Goal: Information Seeking & Learning: Get advice/opinions

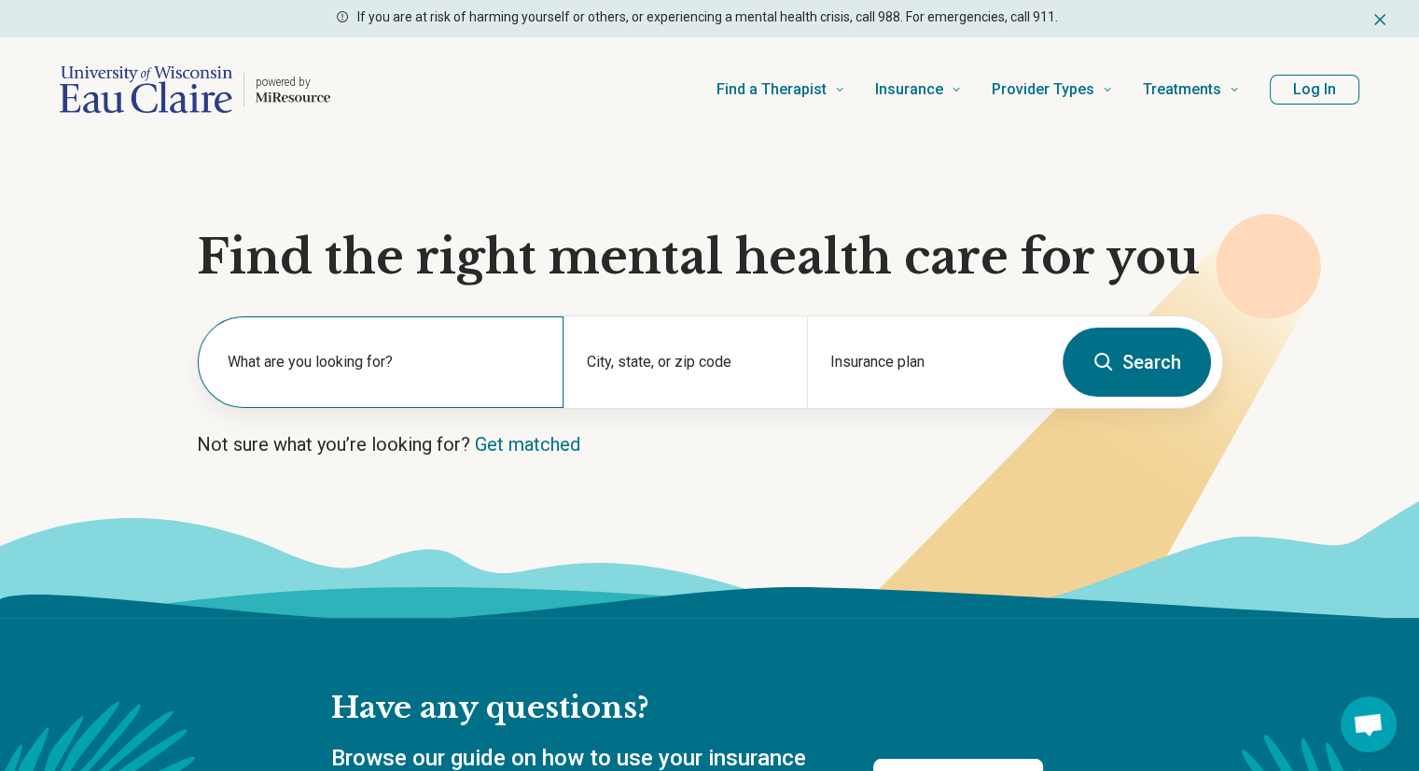
click at [424, 340] on div "What are you looking for?" at bounding box center [381, 361] width 366 height 91
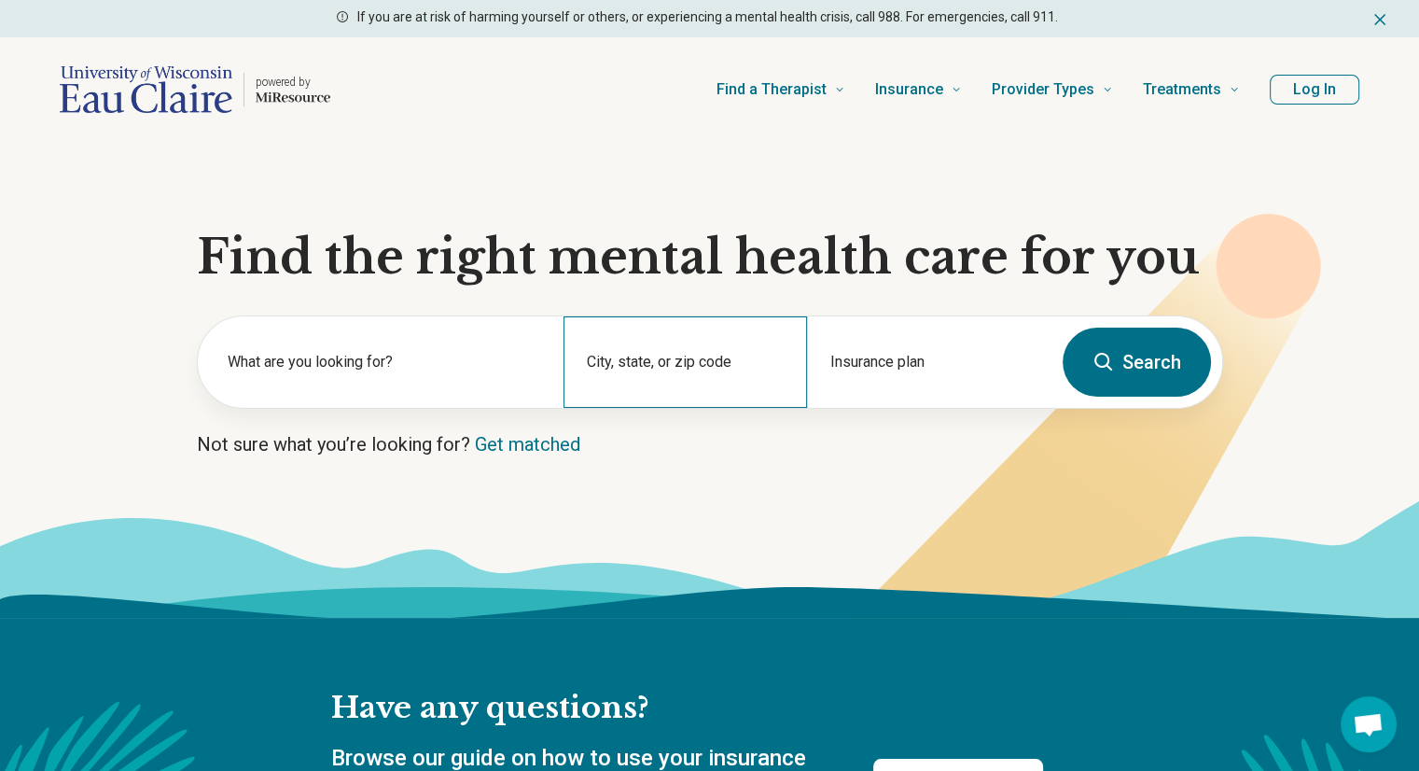
click at [657, 354] on div "City, state, or zip code" at bounding box center [684, 361] width 243 height 91
type input "*****"
click at [535, 438] on link "Get matched" at bounding box center [527, 444] width 105 height 22
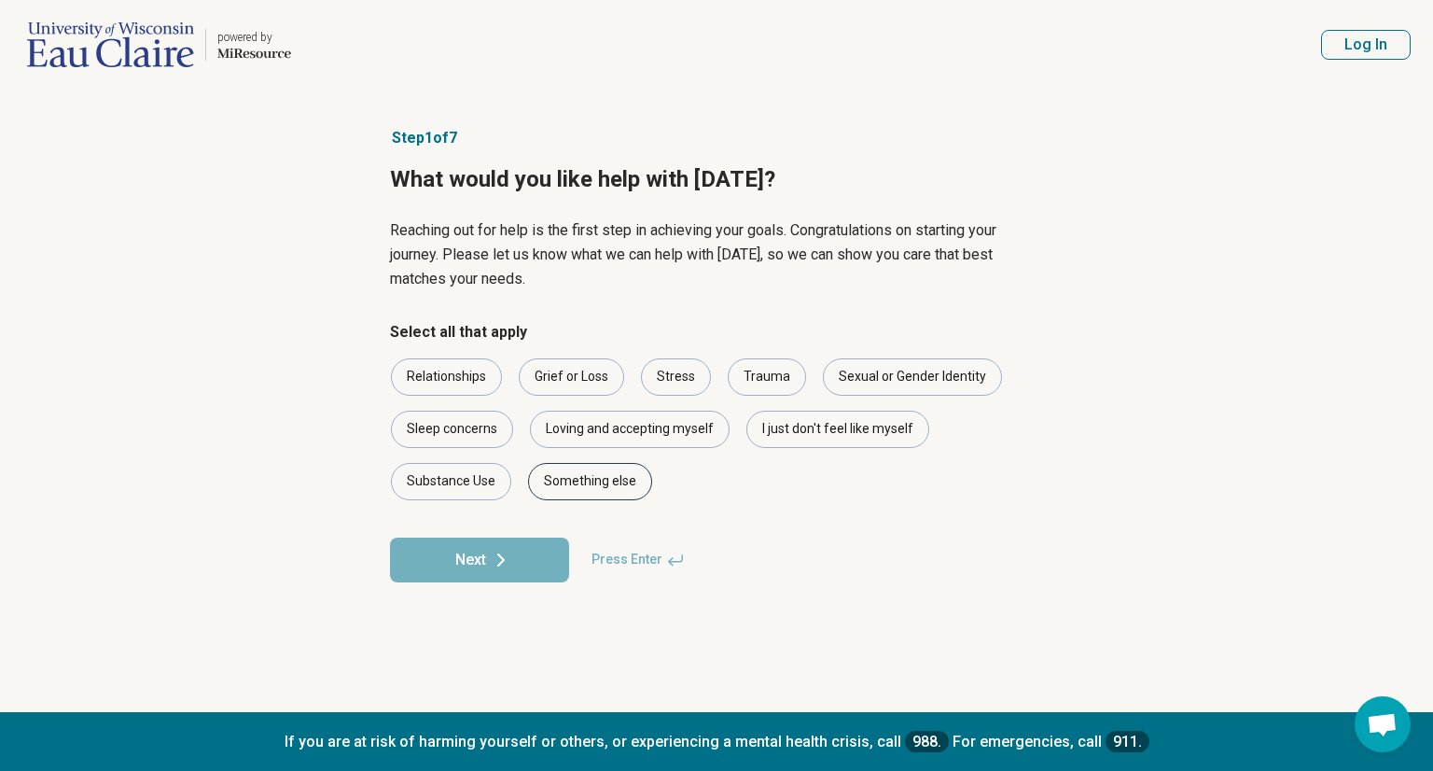
click at [528, 479] on div "Something else" at bounding box center [590, 481] width 124 height 37
click at [520, 560] on button "Next" at bounding box center [479, 559] width 179 height 45
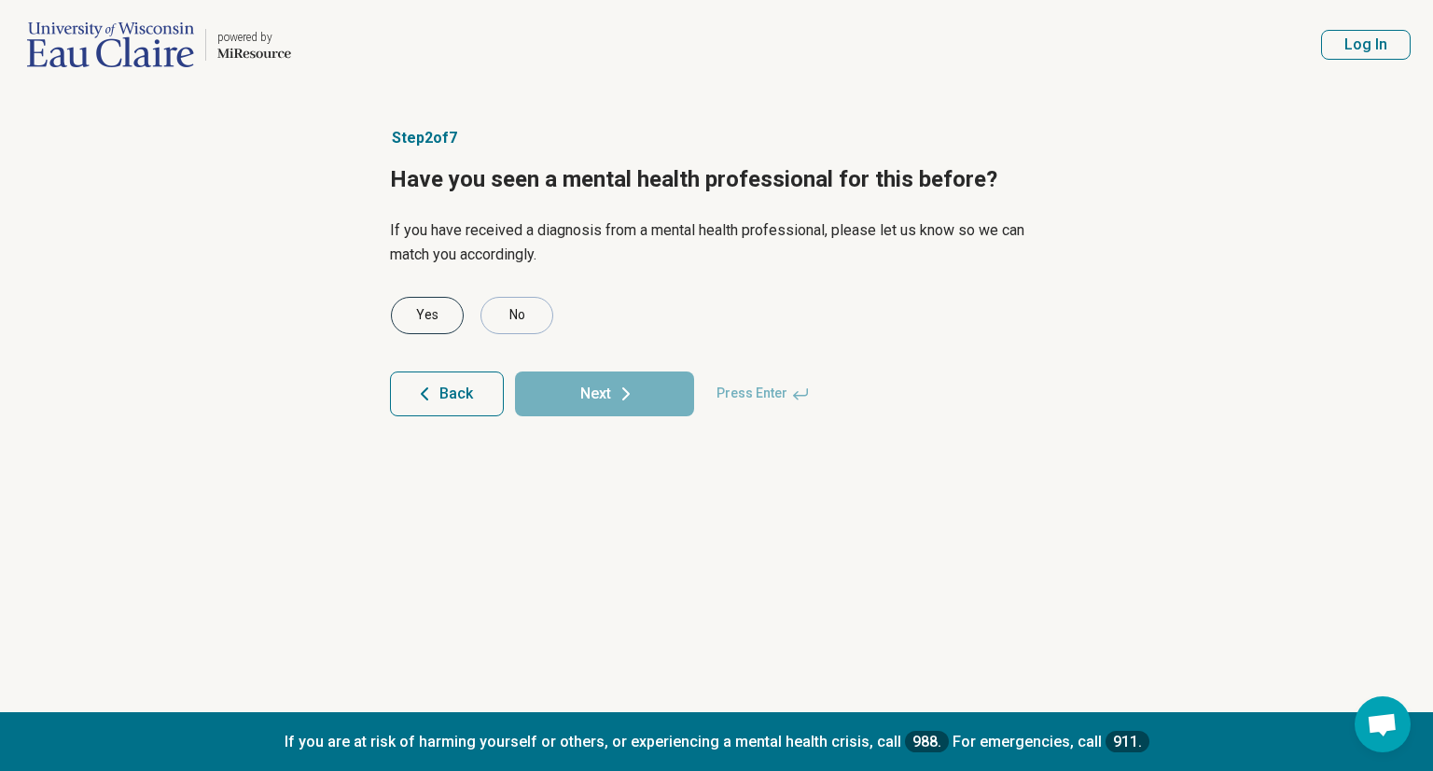
click at [440, 326] on div "Yes" at bounding box center [427, 315] width 73 height 37
click at [523, 385] on button "Next" at bounding box center [604, 393] width 179 height 45
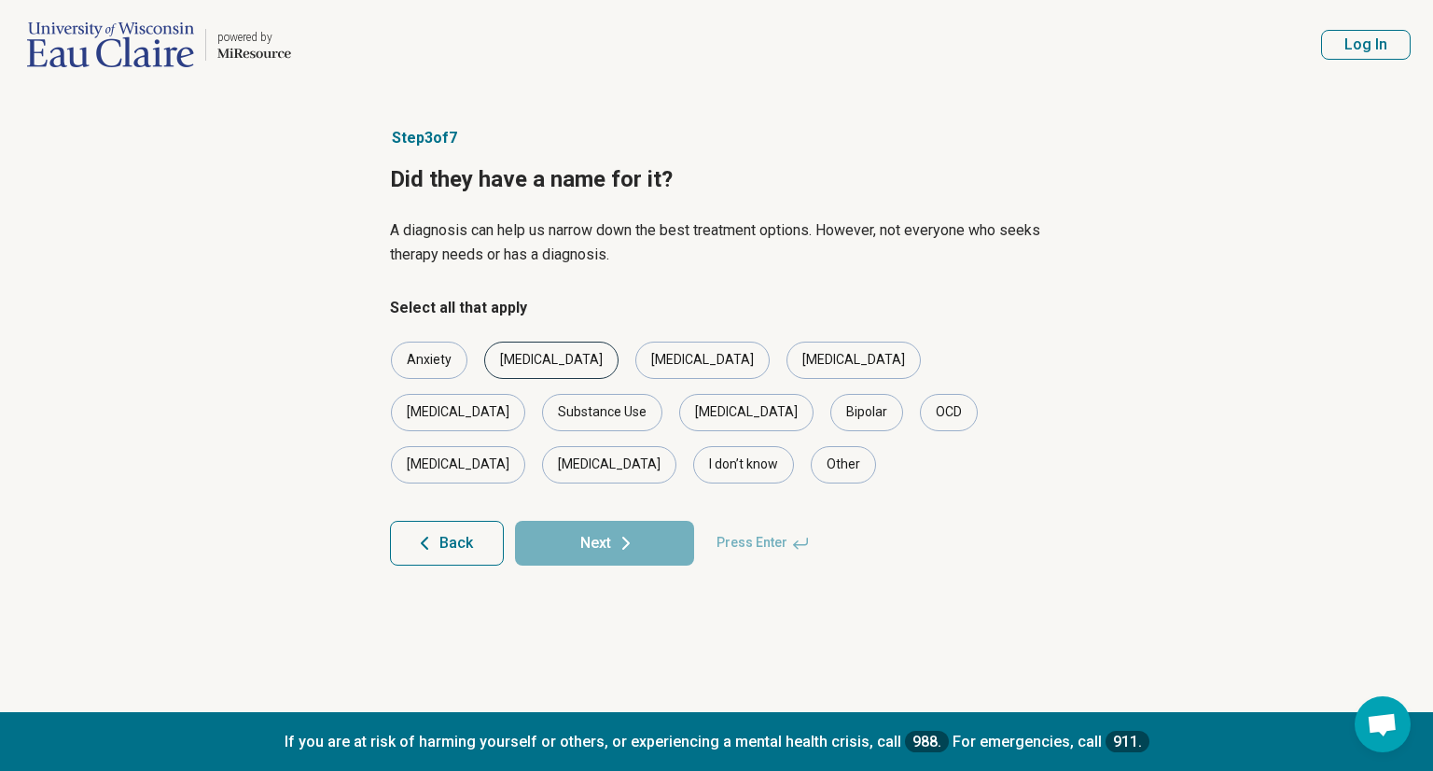
click at [523, 370] on div "[MEDICAL_DATA]" at bounding box center [551, 359] width 134 height 37
click at [435, 372] on div "Anxiety" at bounding box center [429, 359] width 76 height 37
click at [569, 521] on button "Next" at bounding box center [604, 543] width 179 height 45
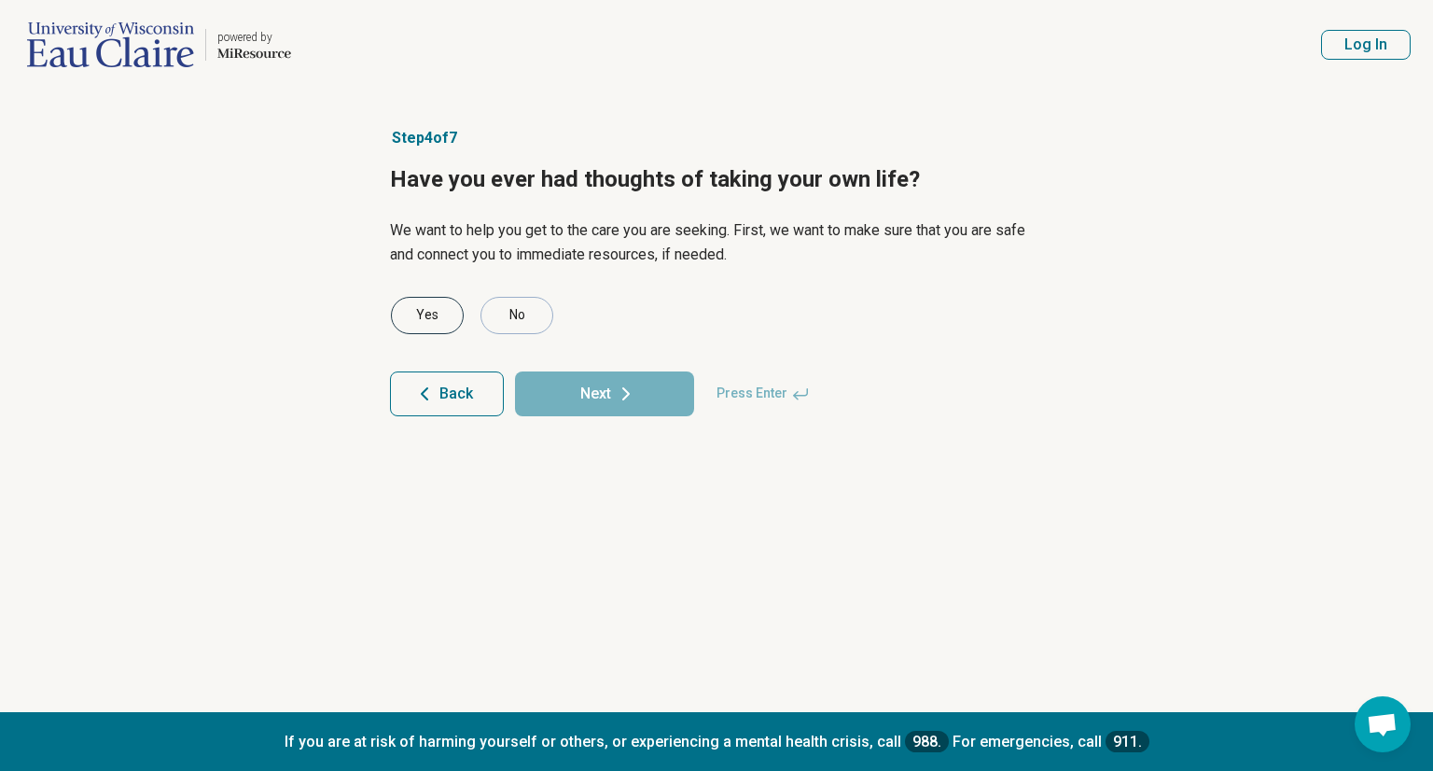
click at [421, 311] on div "Yes" at bounding box center [427, 315] width 73 height 37
click at [552, 373] on button "Next" at bounding box center [604, 393] width 179 height 45
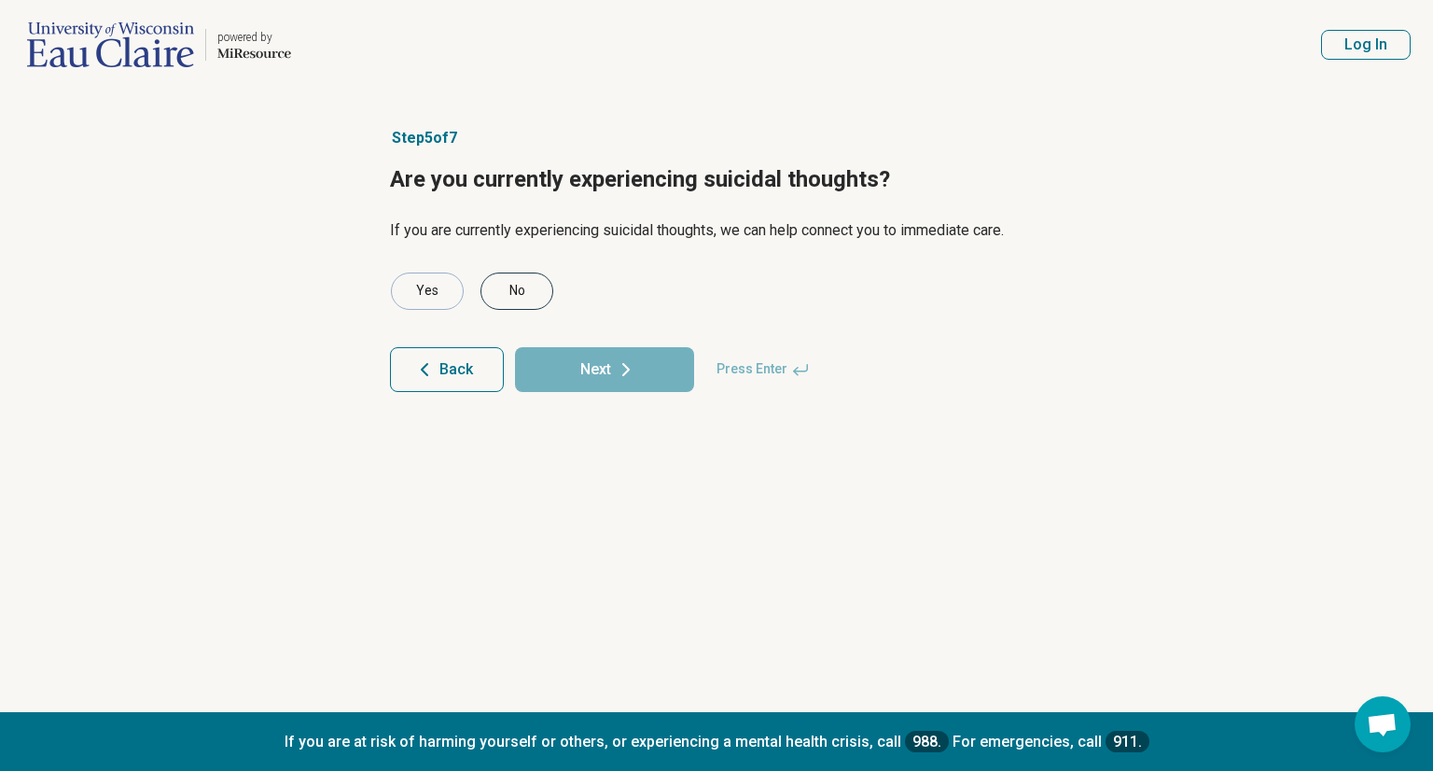
click at [515, 303] on div "No" at bounding box center [516, 290] width 73 height 37
click at [570, 379] on button "Next" at bounding box center [604, 369] width 179 height 45
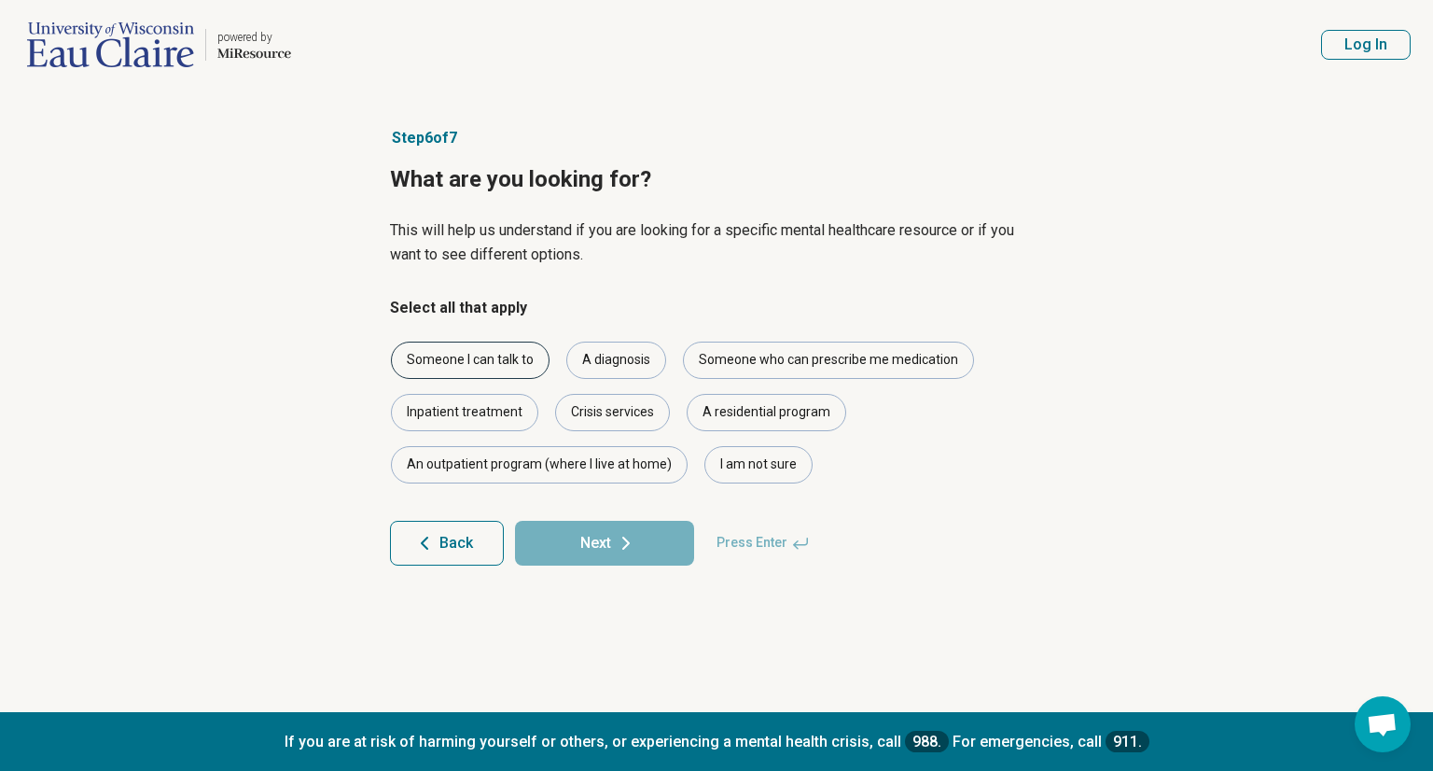
click at [523, 367] on div "Someone I can talk to" at bounding box center [470, 359] width 159 height 37
click at [577, 538] on button "Next" at bounding box center [604, 543] width 179 height 45
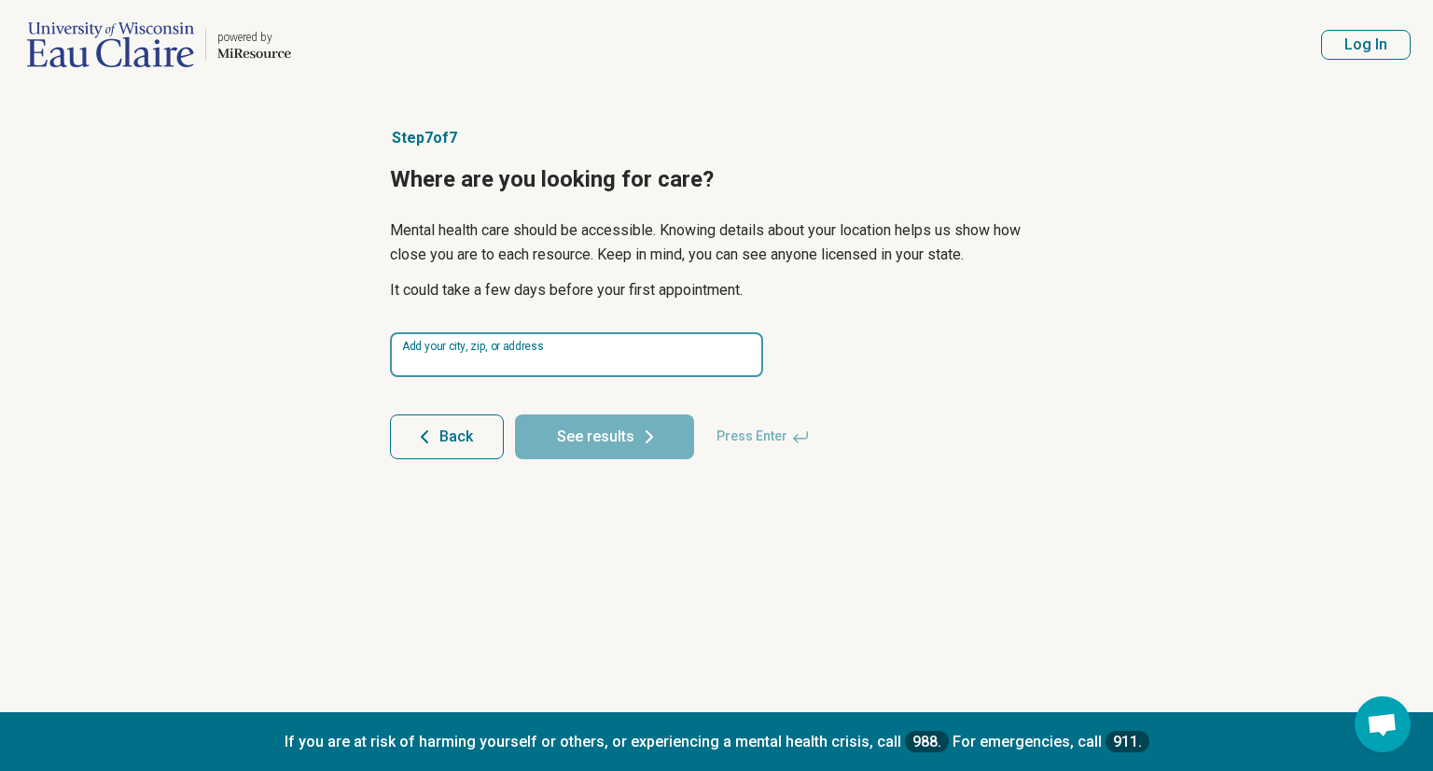
click at [418, 357] on input at bounding box center [576, 354] width 373 height 45
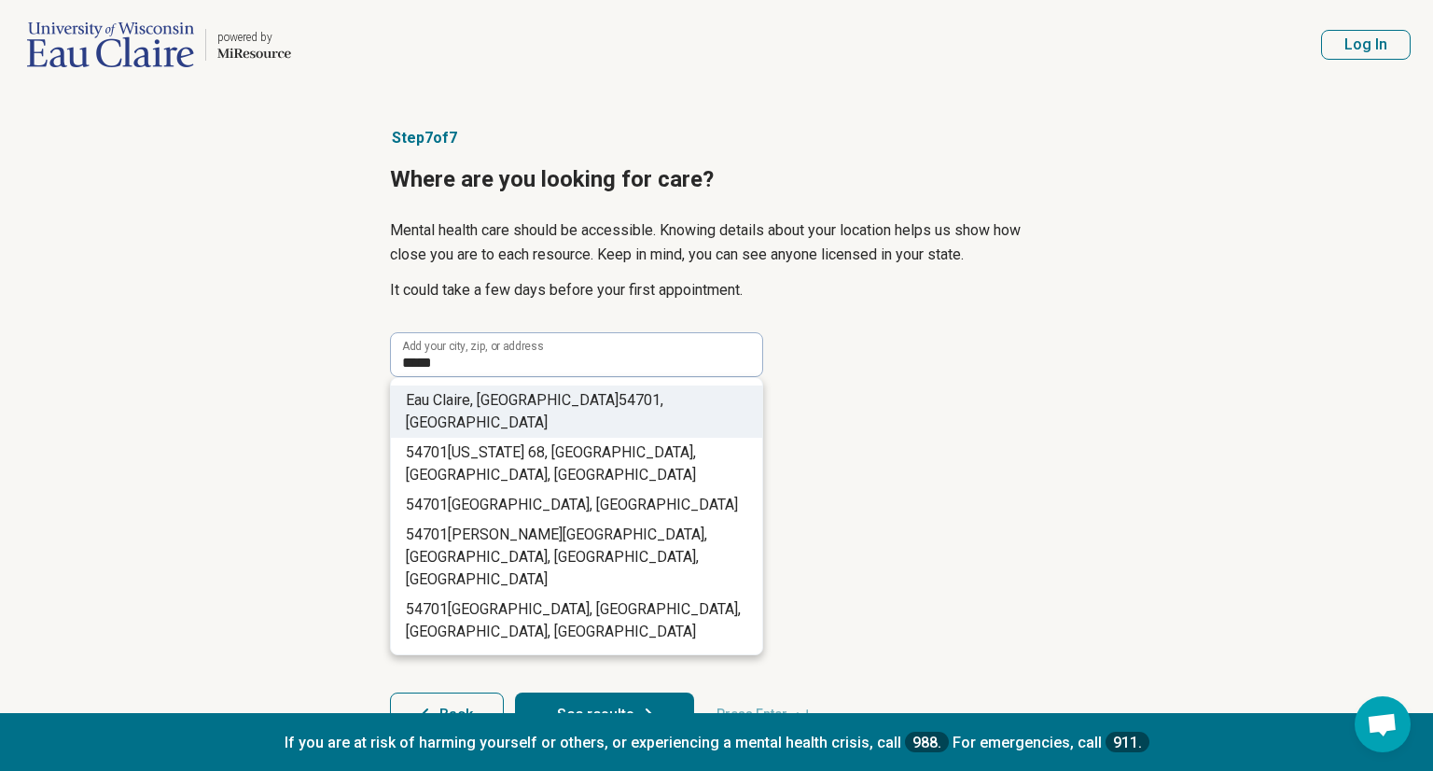
click at [522, 410] on li "Eau Claire, WI 54701 , USA" at bounding box center [576, 411] width 371 height 52
type input "**********"
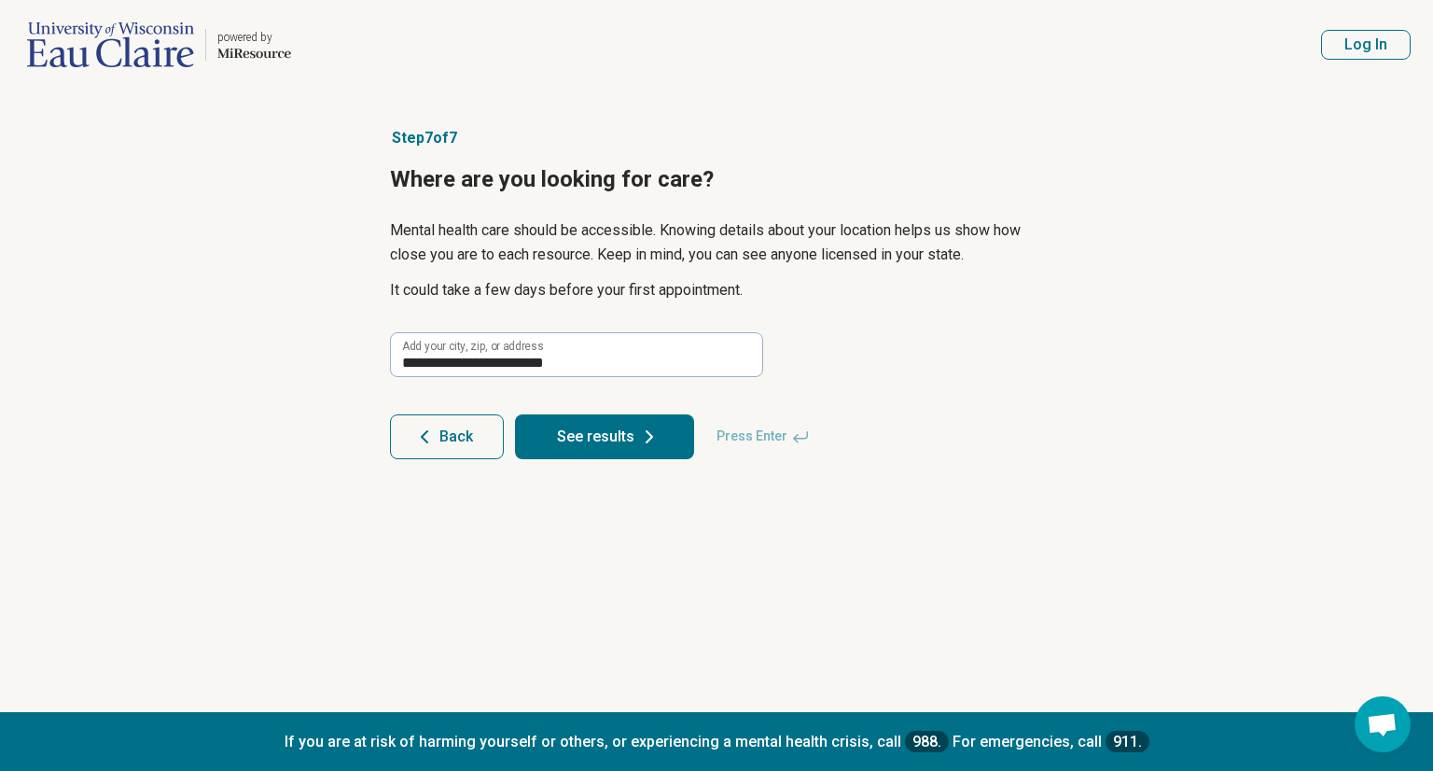
click at [559, 430] on button "See results" at bounding box center [604, 436] width 179 height 45
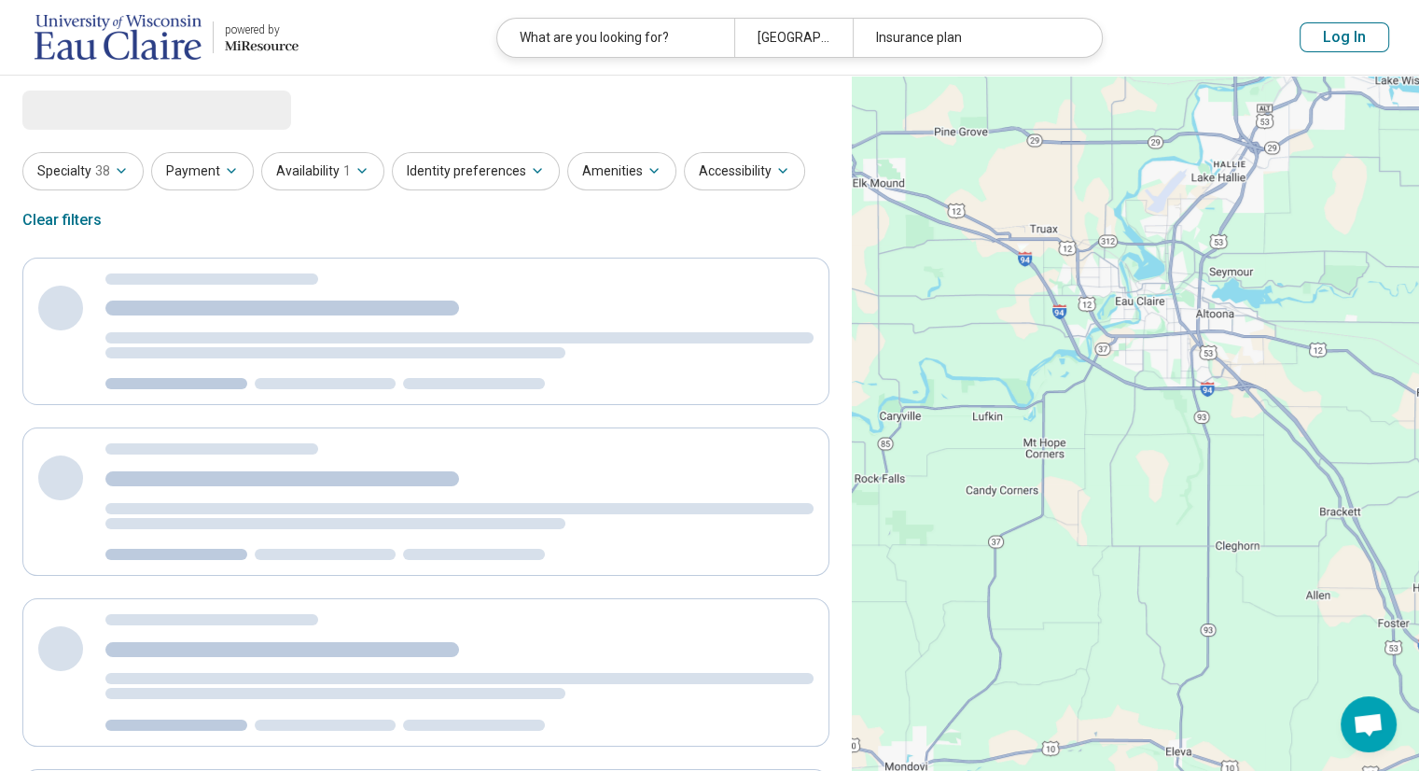
select select "***"
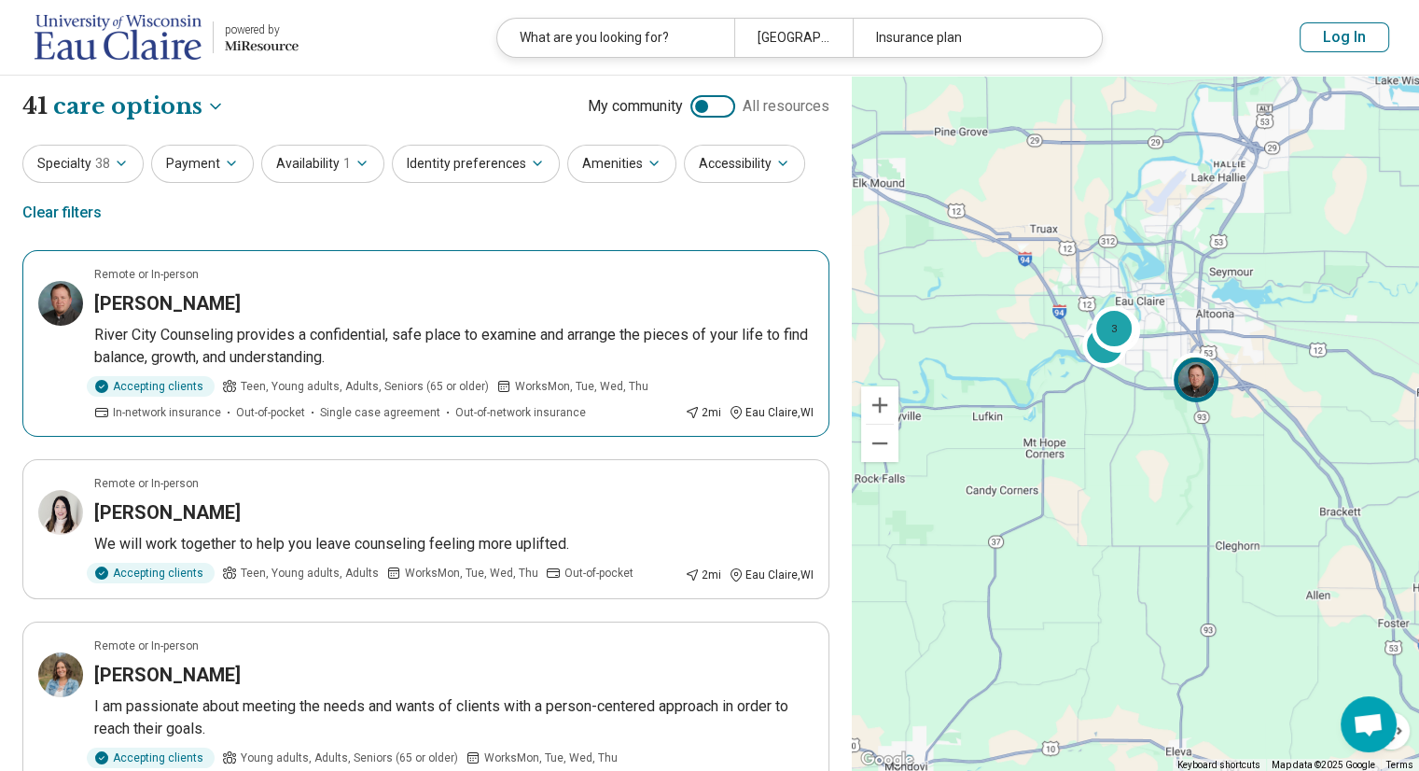
click at [559, 430] on article "Remote or In-person Erik Feia River City Counseling provides a confidential, sa…" at bounding box center [425, 343] width 807 height 187
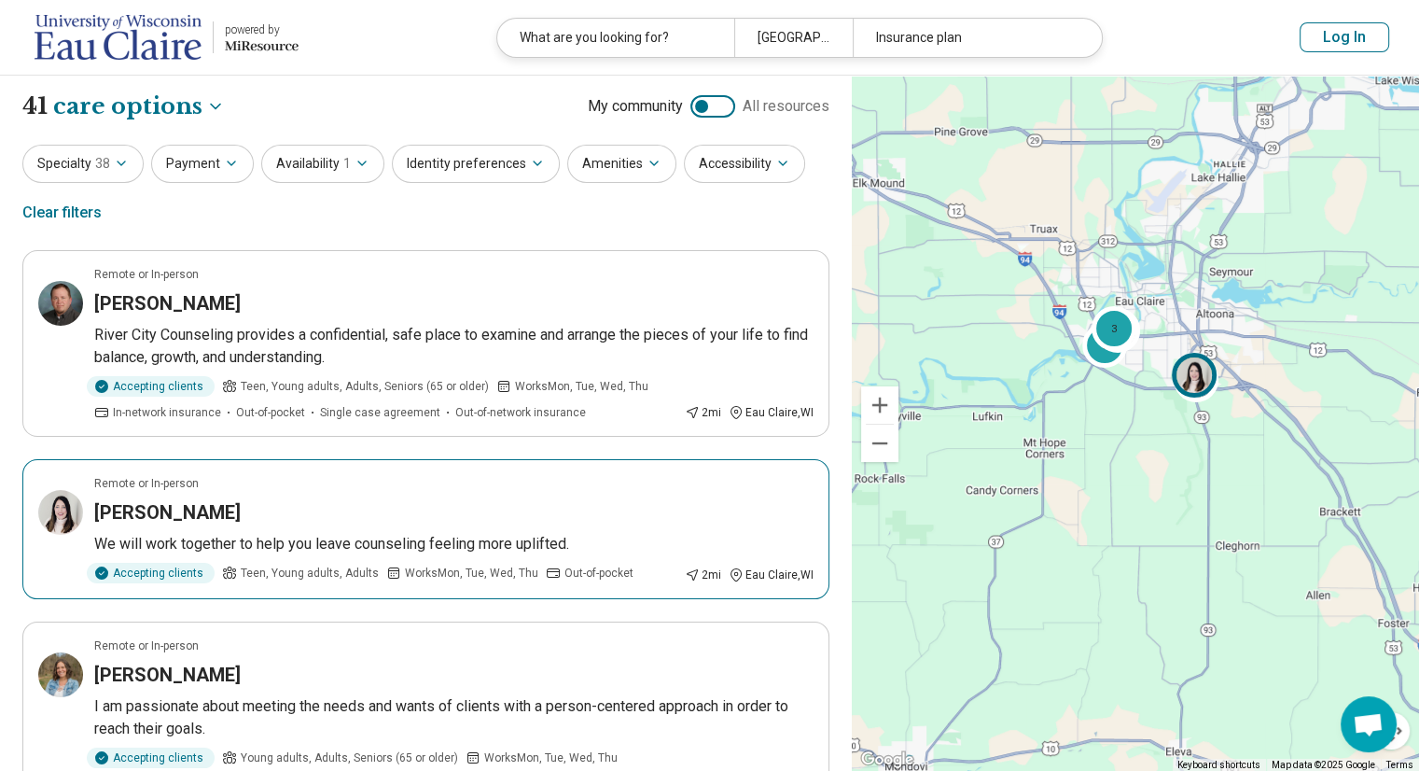
click at [438, 511] on div "Sara Bowe" at bounding box center [453, 512] width 719 height 26
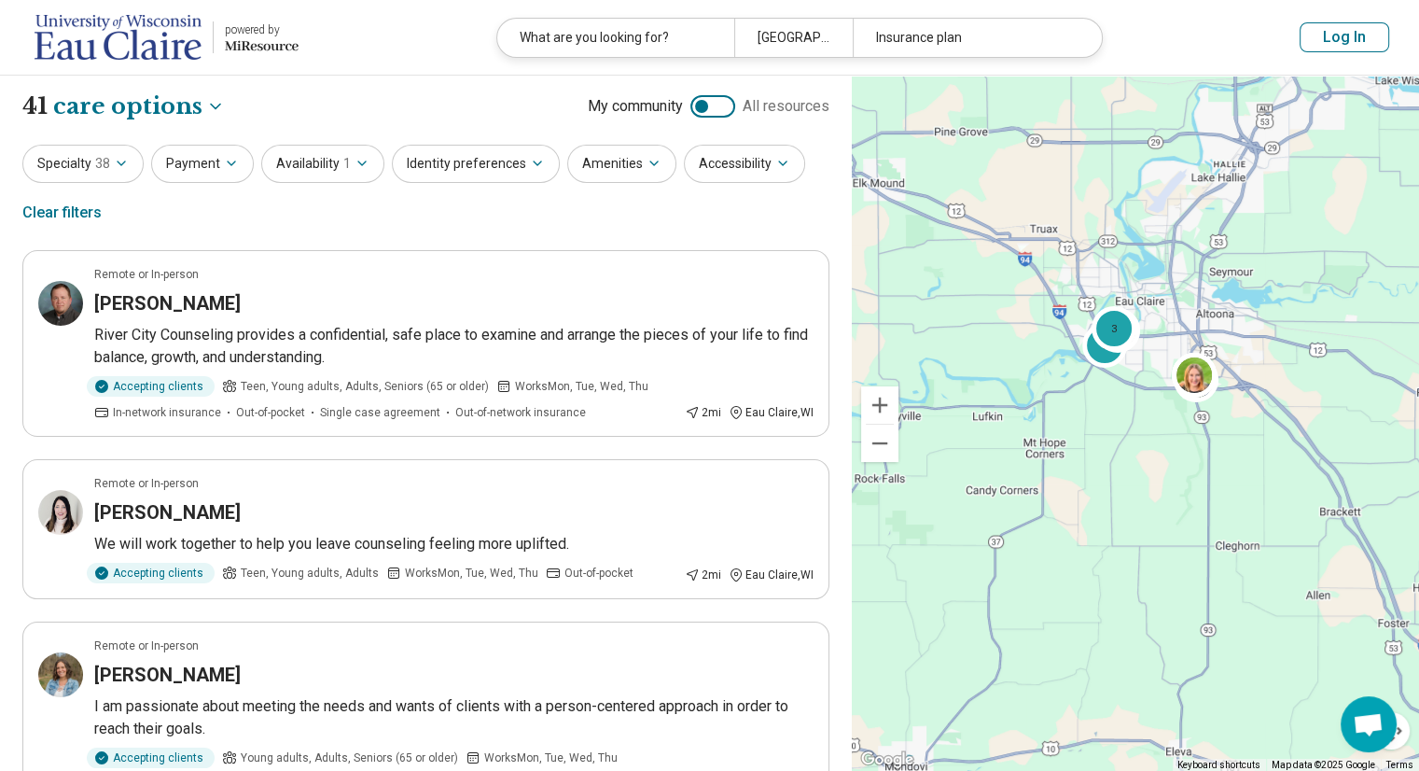
click at [103, 306] on h3 "Erik Feia" at bounding box center [167, 303] width 146 height 26
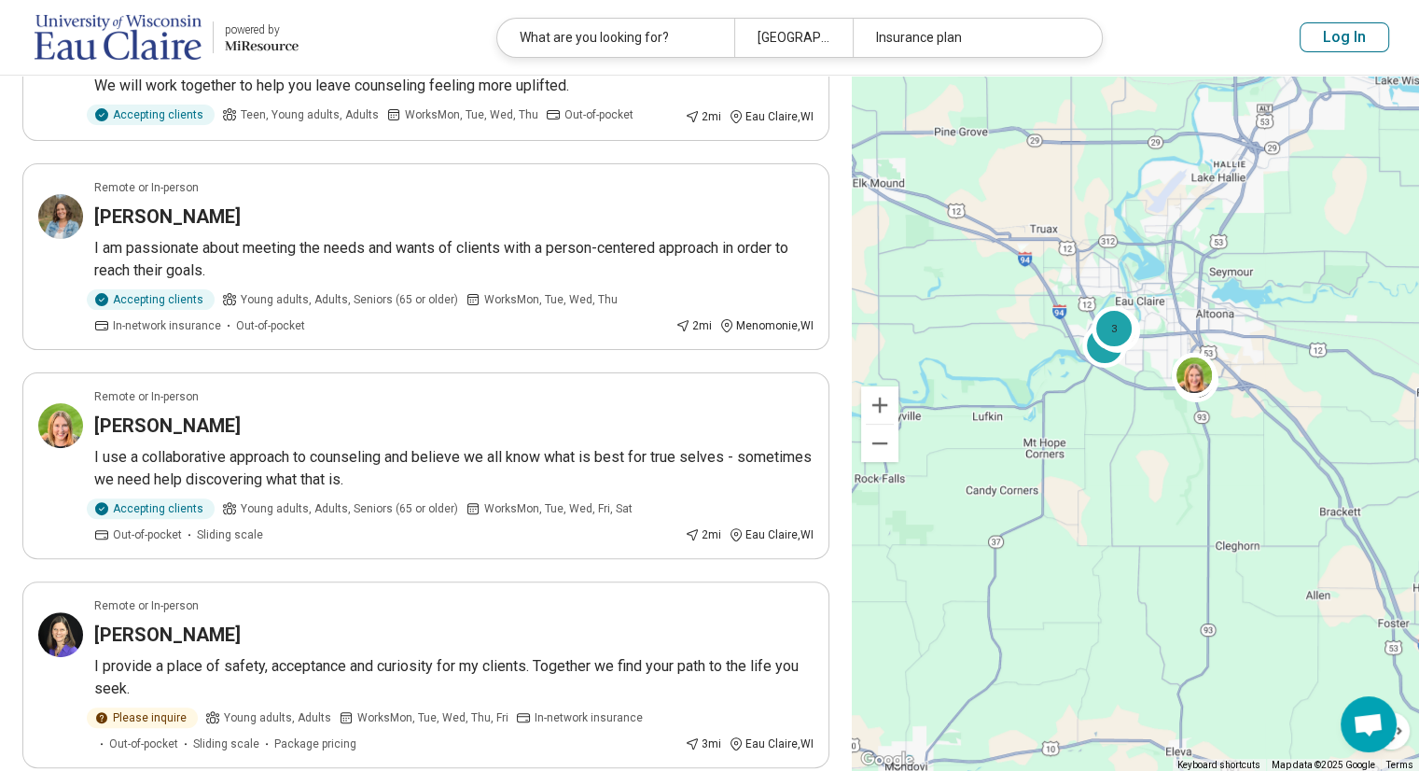
scroll to position [459, 0]
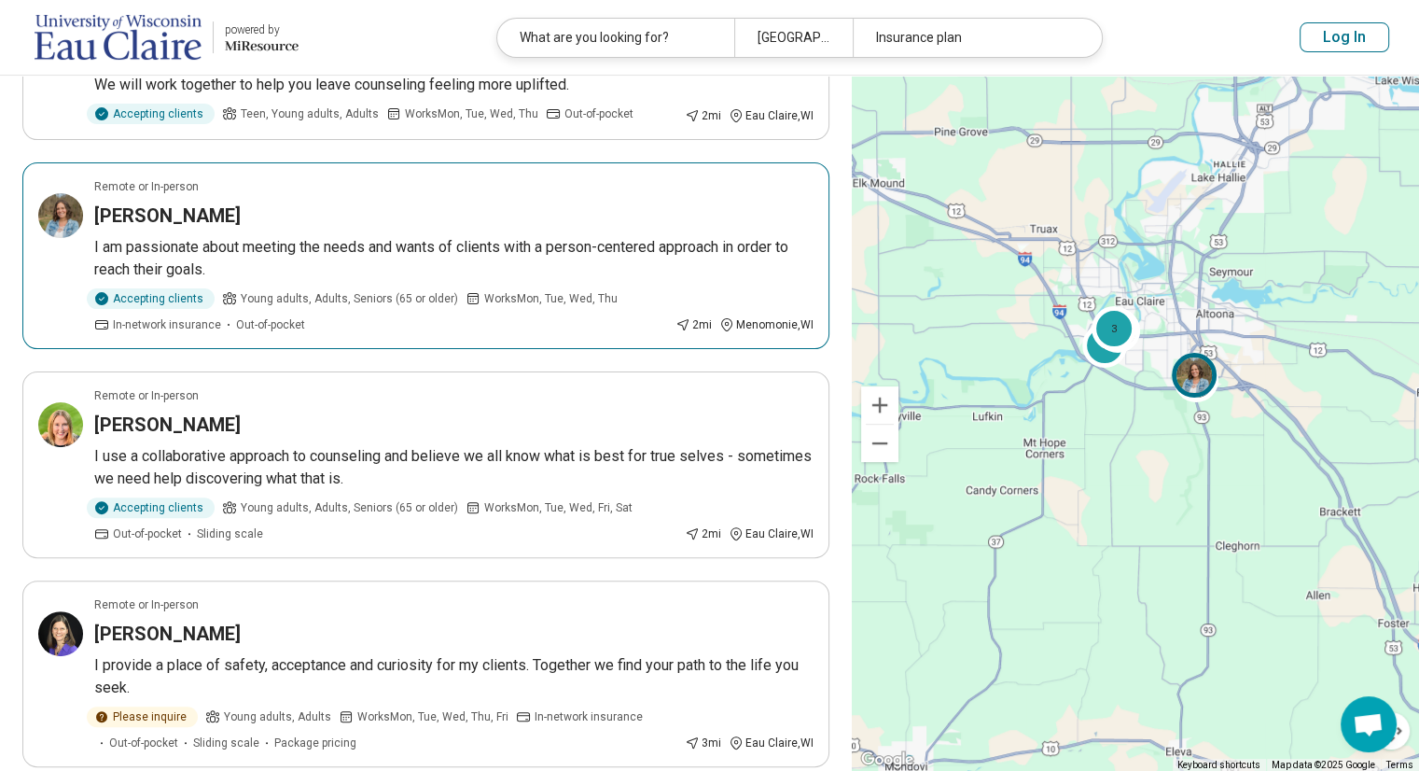
click at [713, 240] on p "I am passionate about meeting the needs and wants of clients with a person-cent…" at bounding box center [453, 258] width 719 height 45
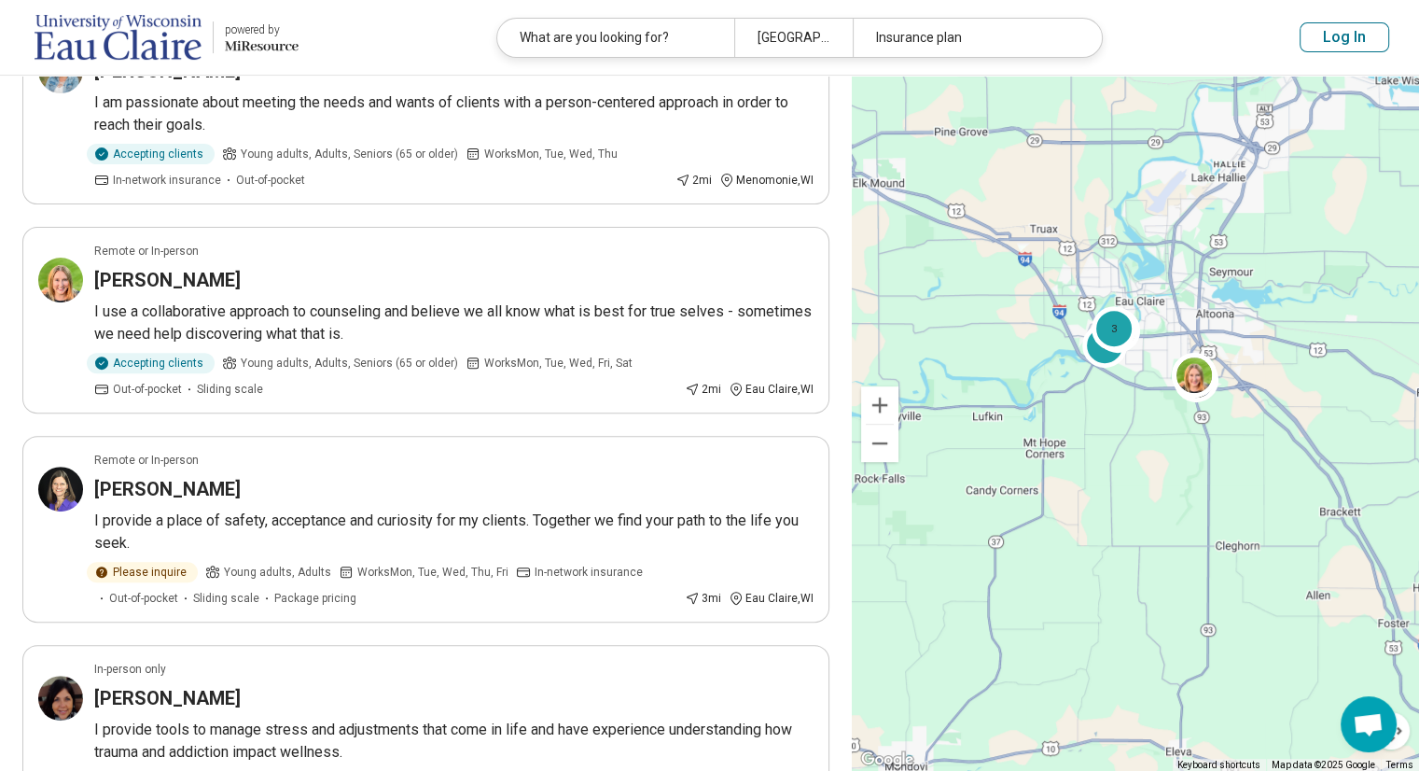
scroll to position [612, 0]
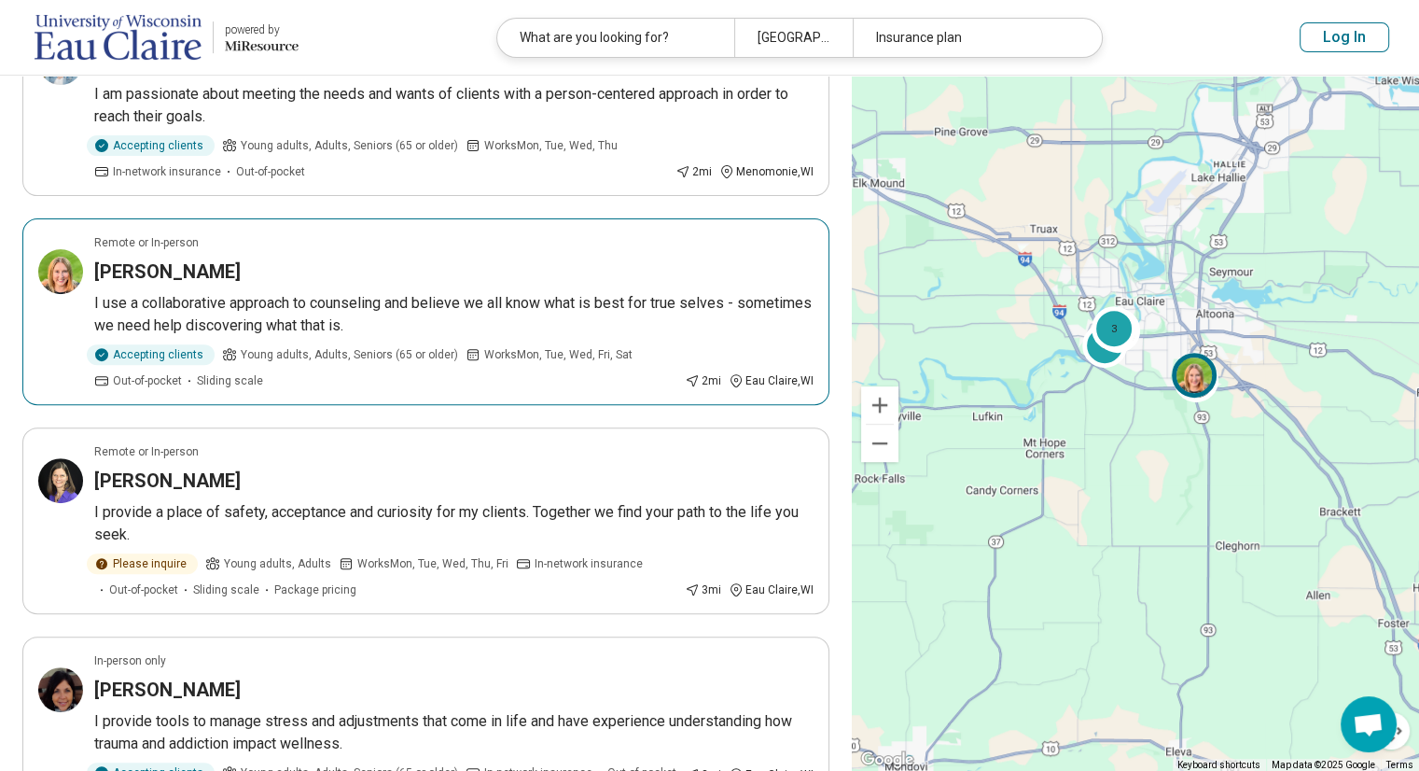
click at [496, 293] on p "I use a collaborative approach to counseling and believe we all know what is be…" at bounding box center [453, 314] width 719 height 45
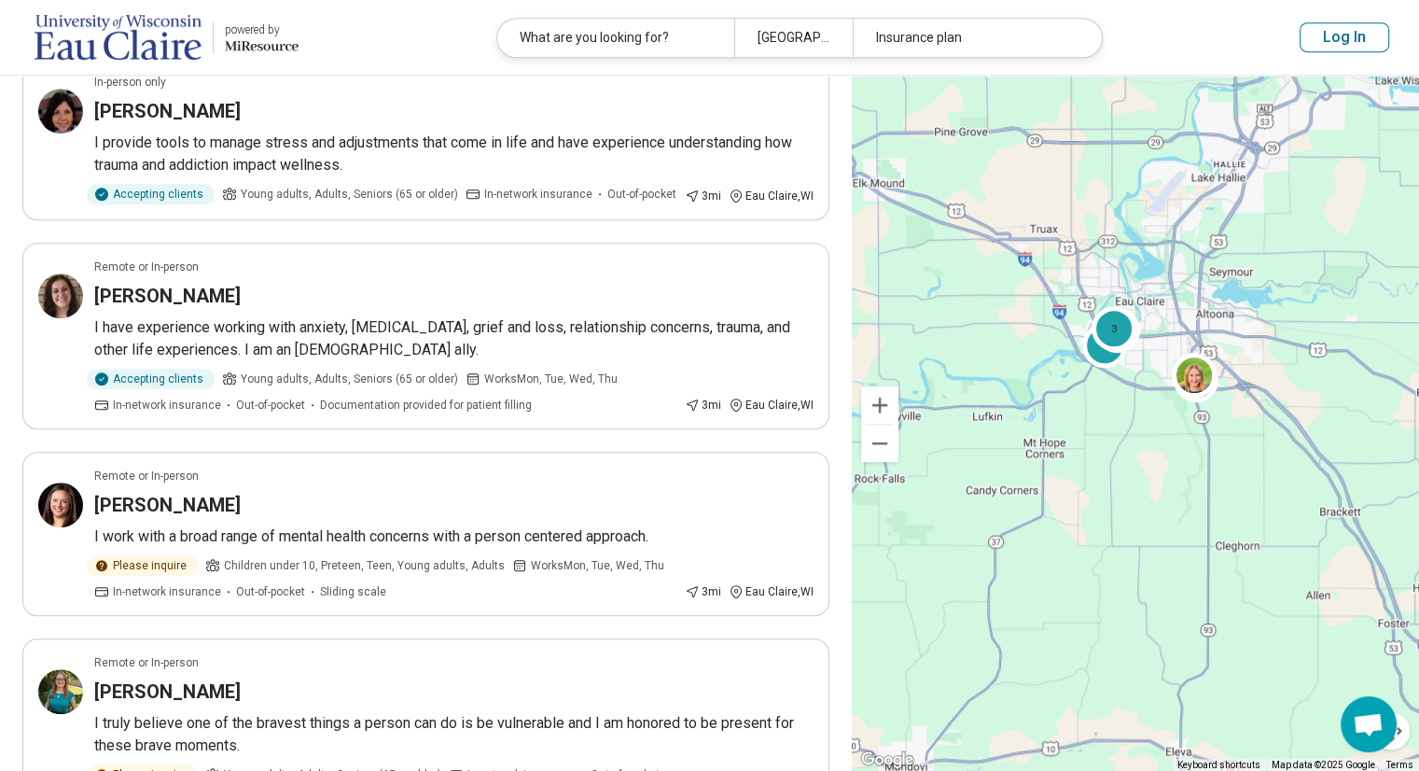
scroll to position [1201, 0]
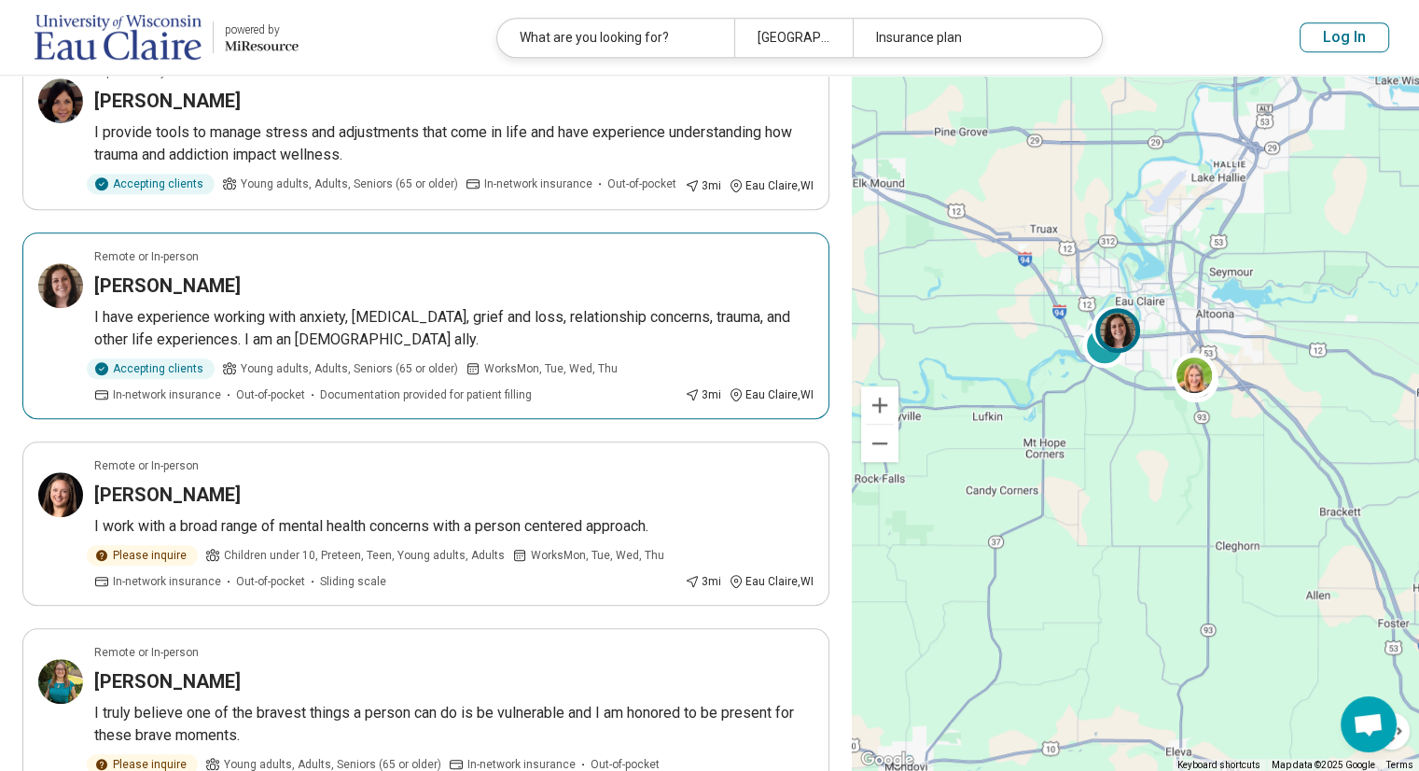
click at [571, 285] on div "[PERSON_NAME]" at bounding box center [453, 285] width 719 height 26
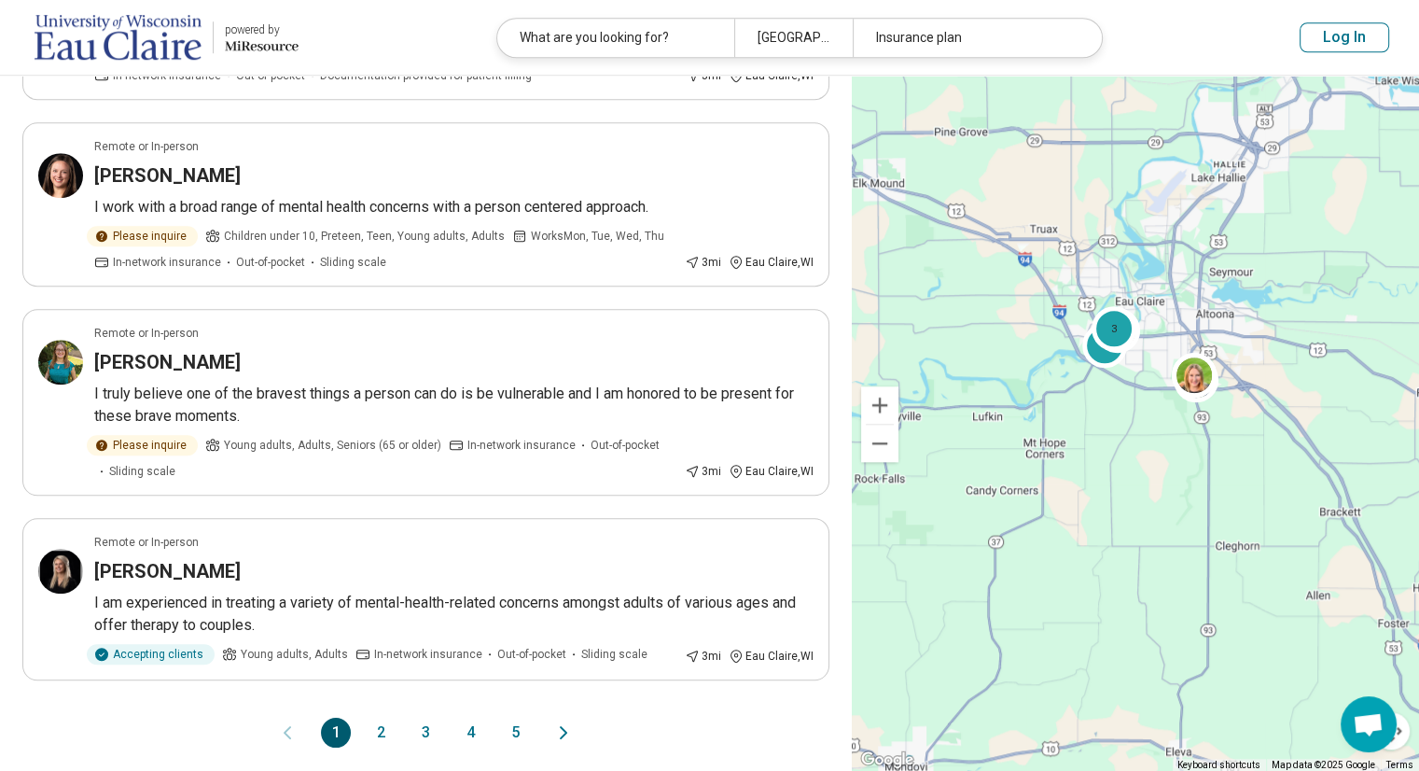
scroll to position [1521, 0]
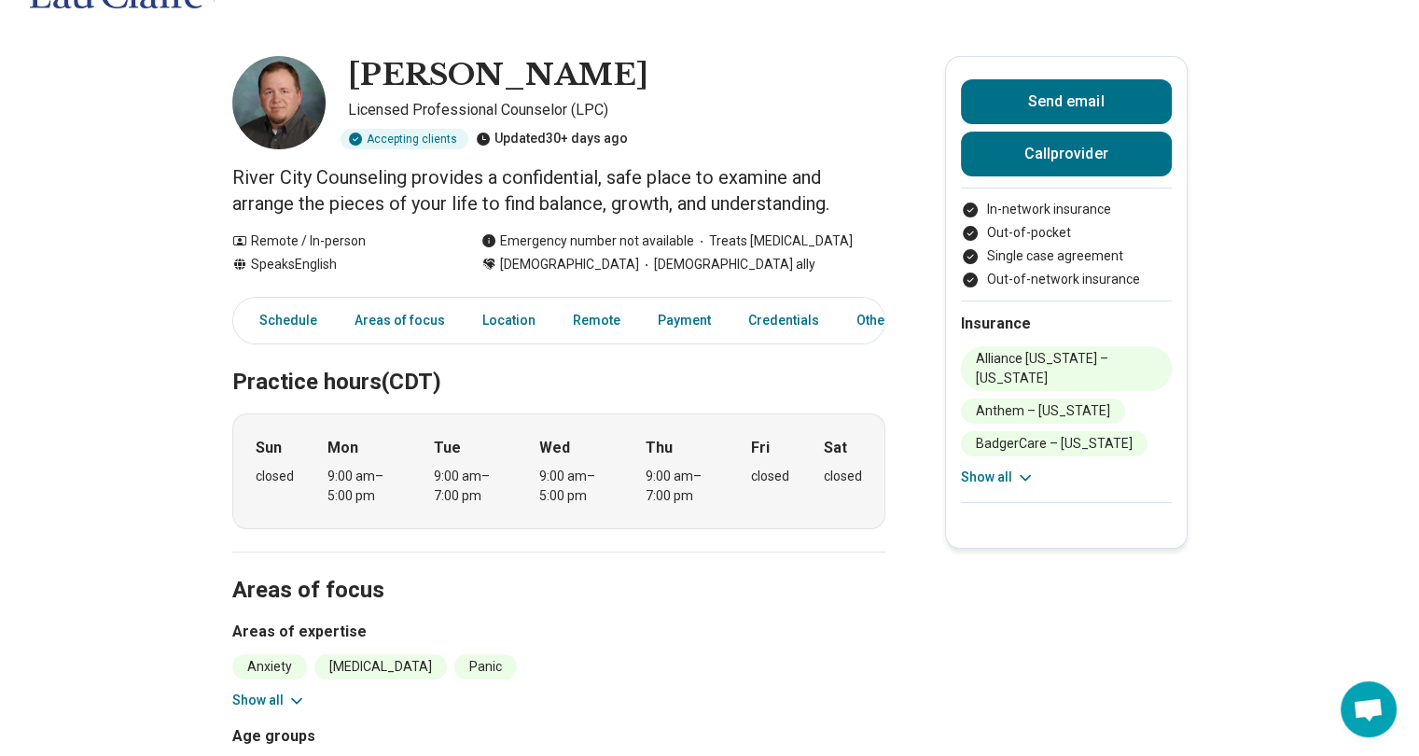
scroll to position [53, 0]
click at [1021, 480] on icon at bounding box center [1025, 476] width 19 height 19
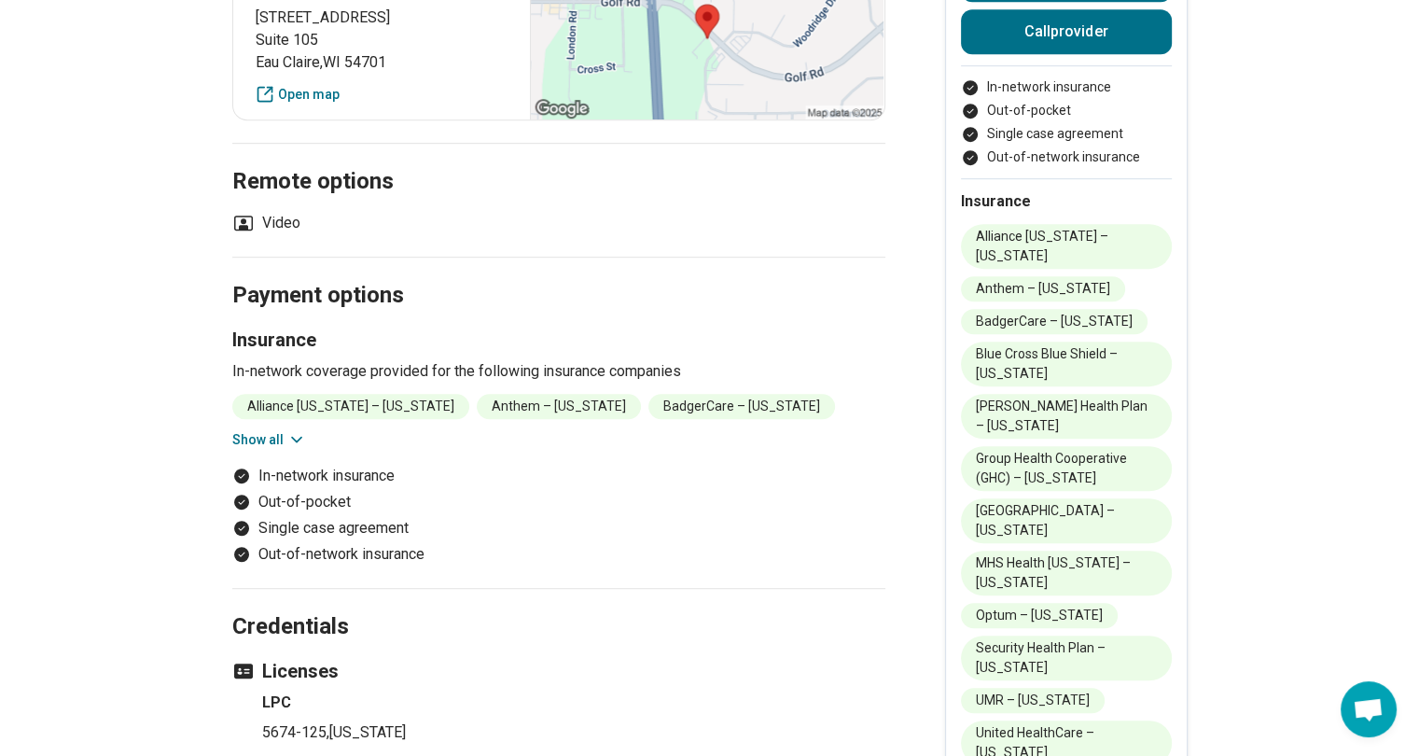
scroll to position [1033, 0]
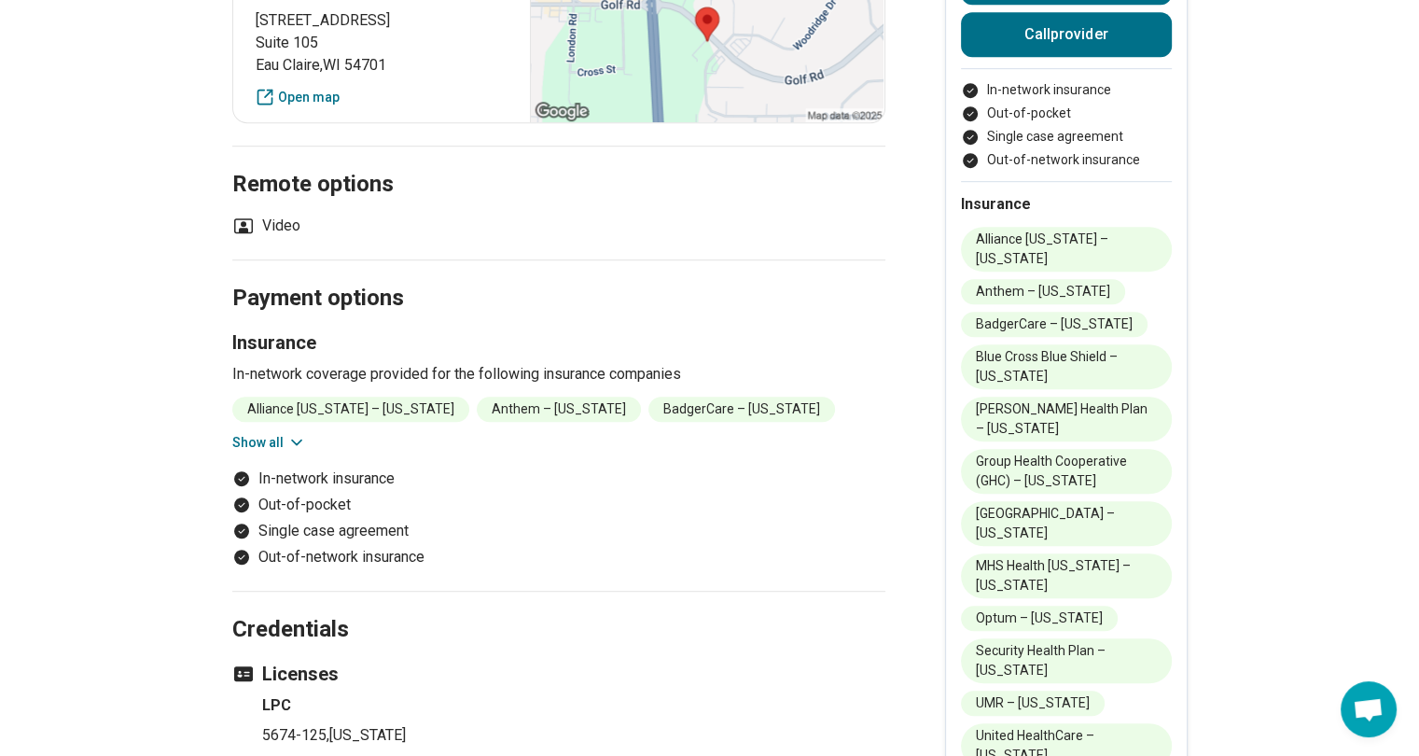
click at [249, 442] on button "Show all" at bounding box center [269, 443] width 74 height 20
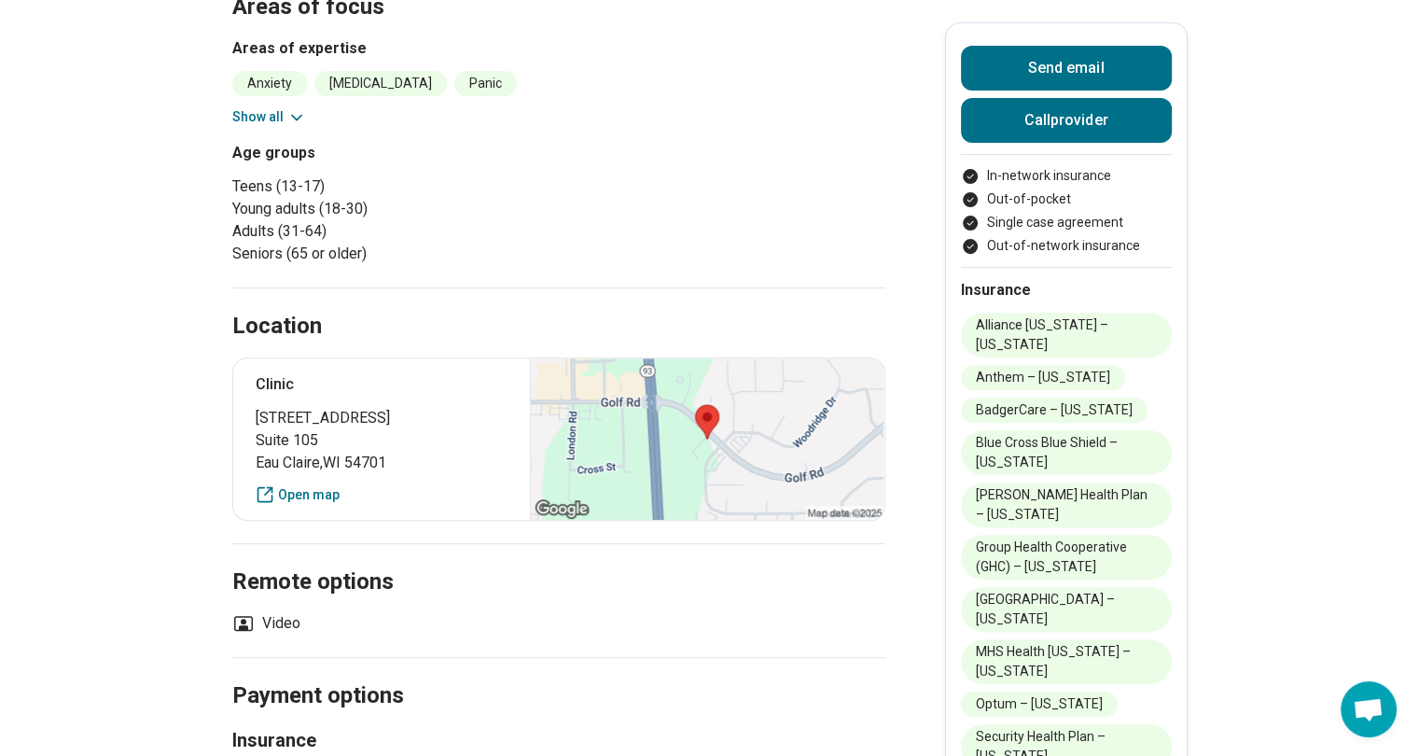
scroll to position [624, 0]
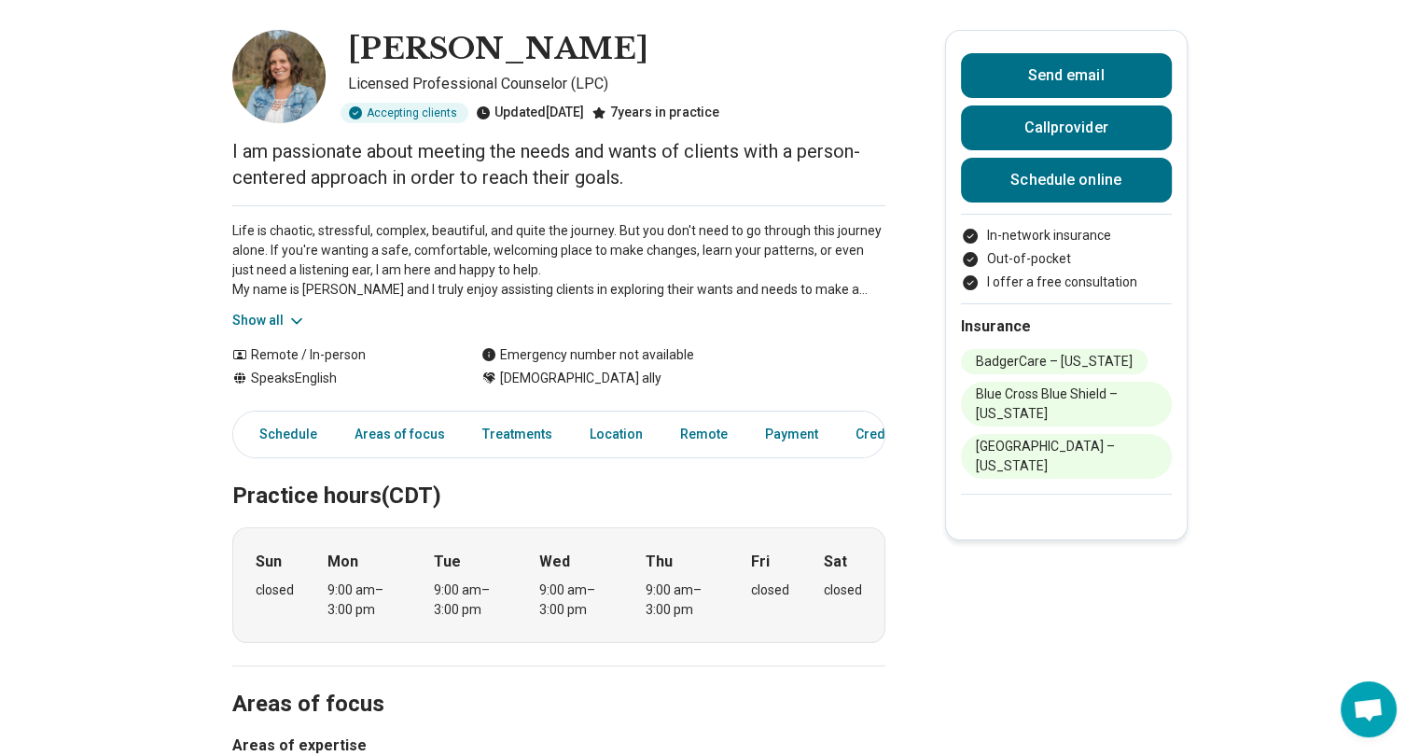
scroll to position [81, 0]
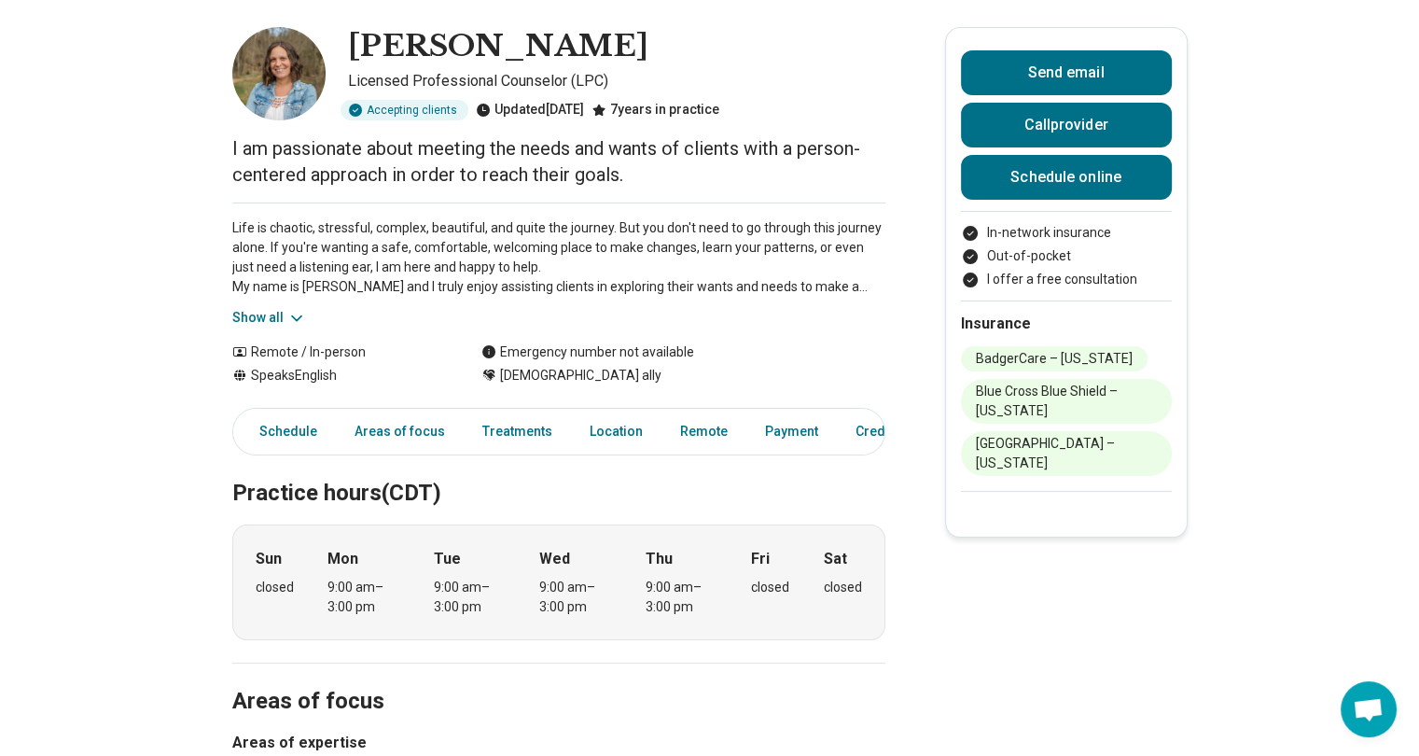
click at [257, 310] on button "Show all" at bounding box center [269, 318] width 74 height 20
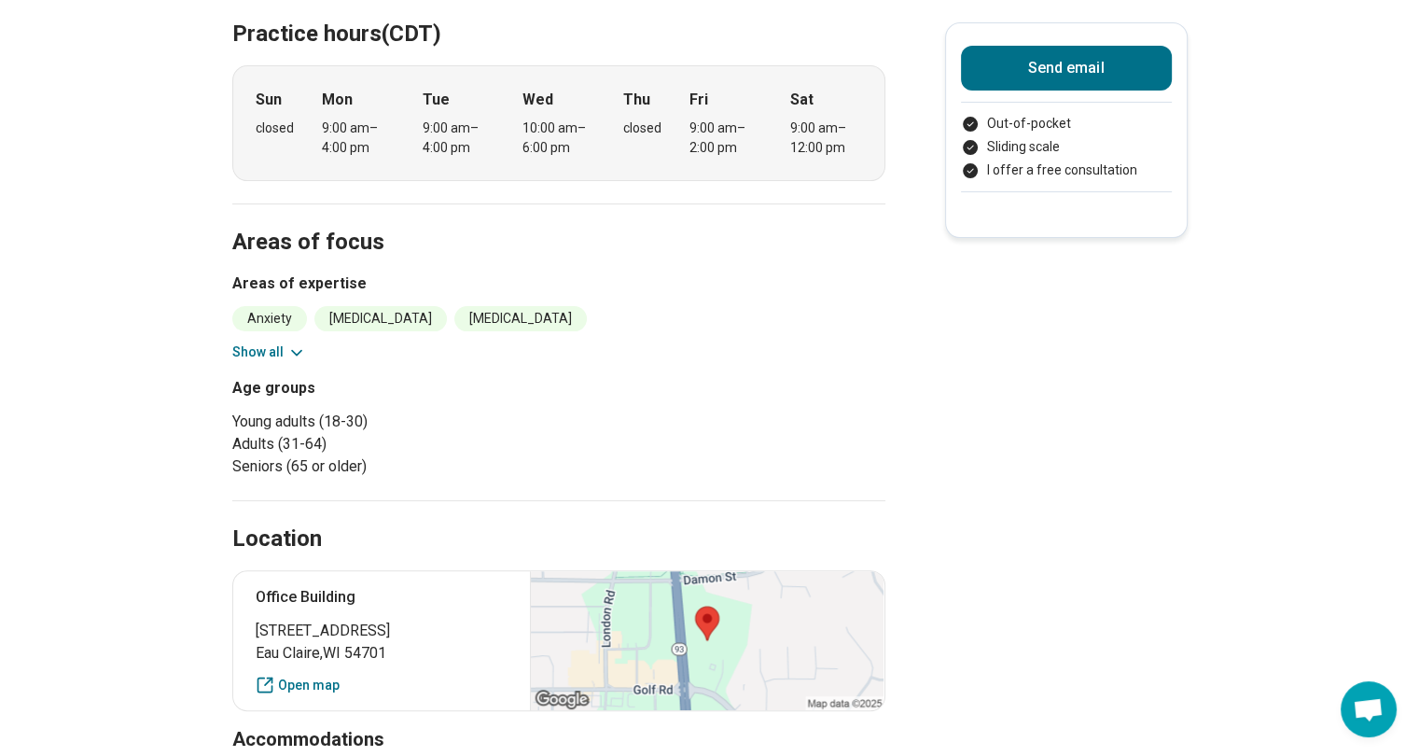
scroll to position [403, 0]
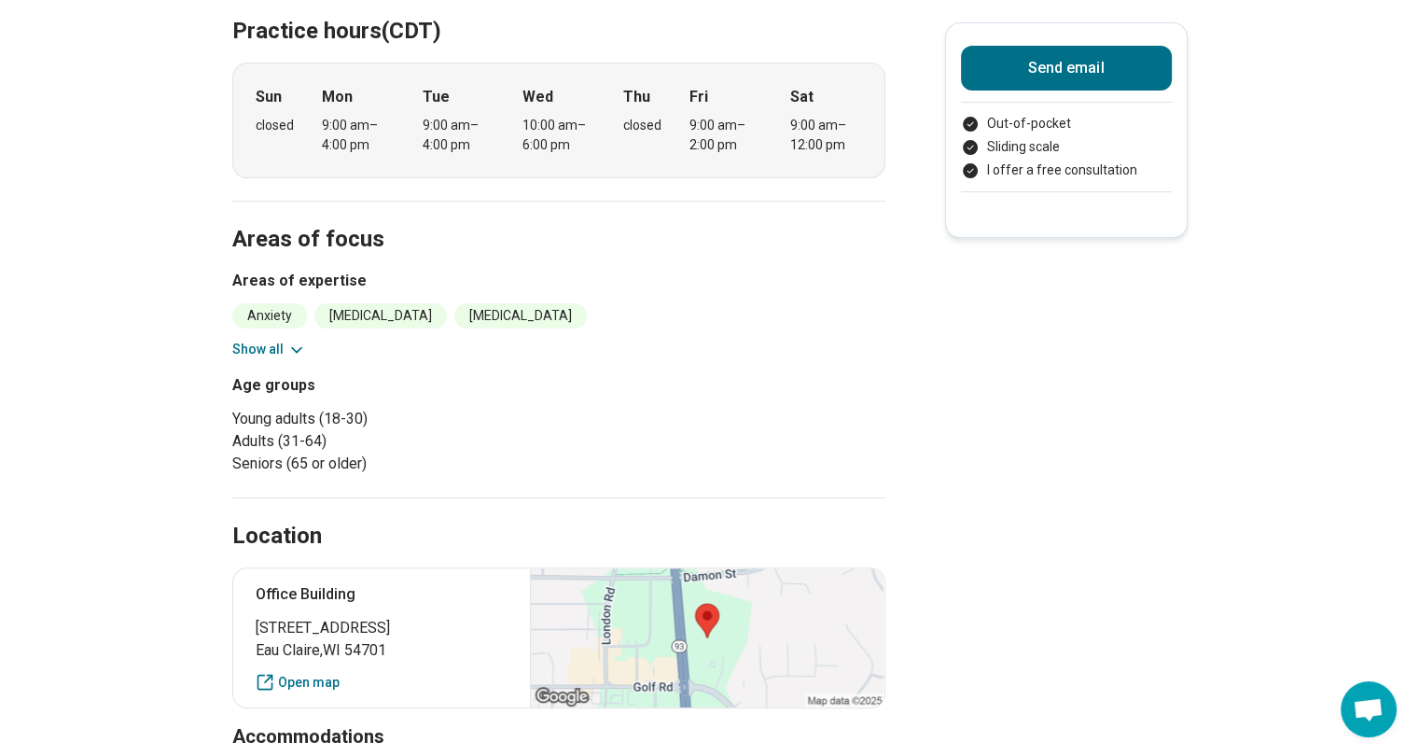
click at [252, 354] on button "Show all" at bounding box center [269, 350] width 74 height 20
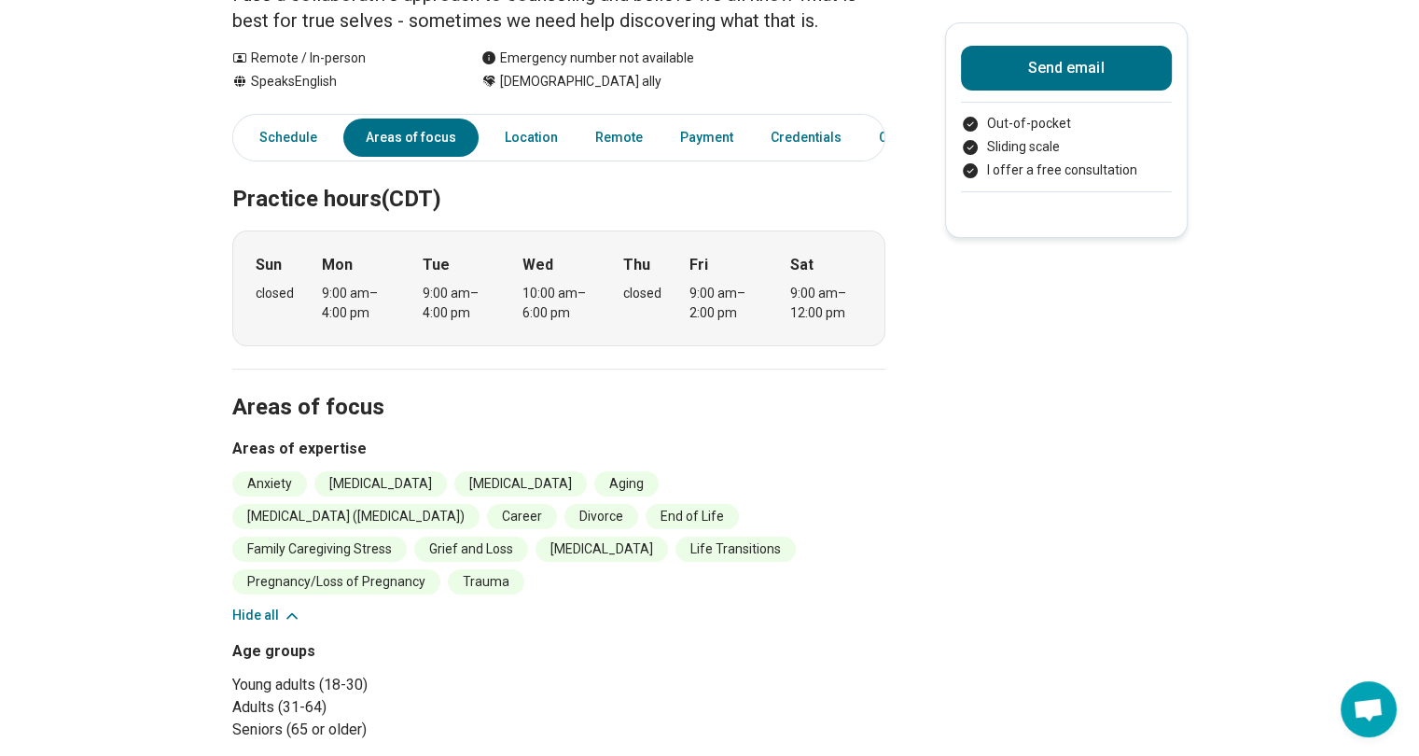
scroll to position [0, 0]
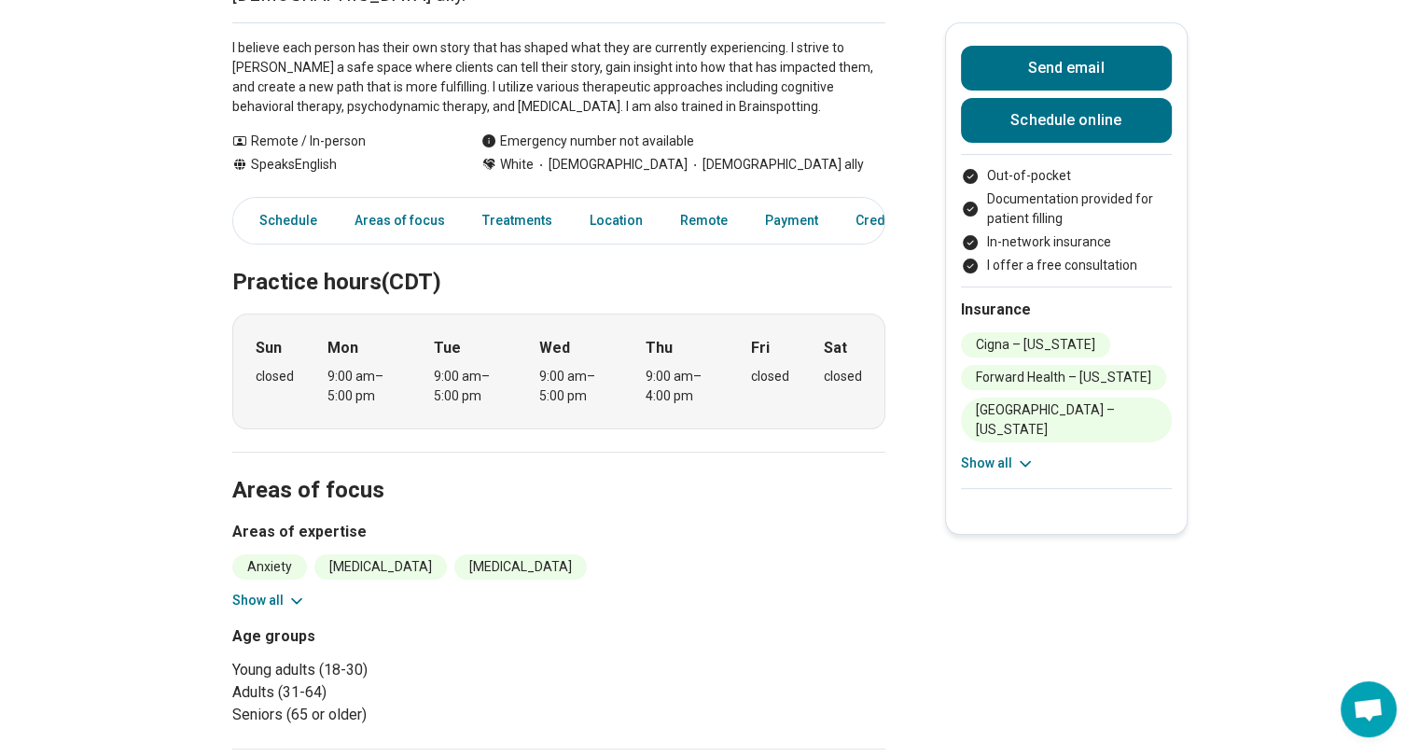
scroll to position [453, 0]
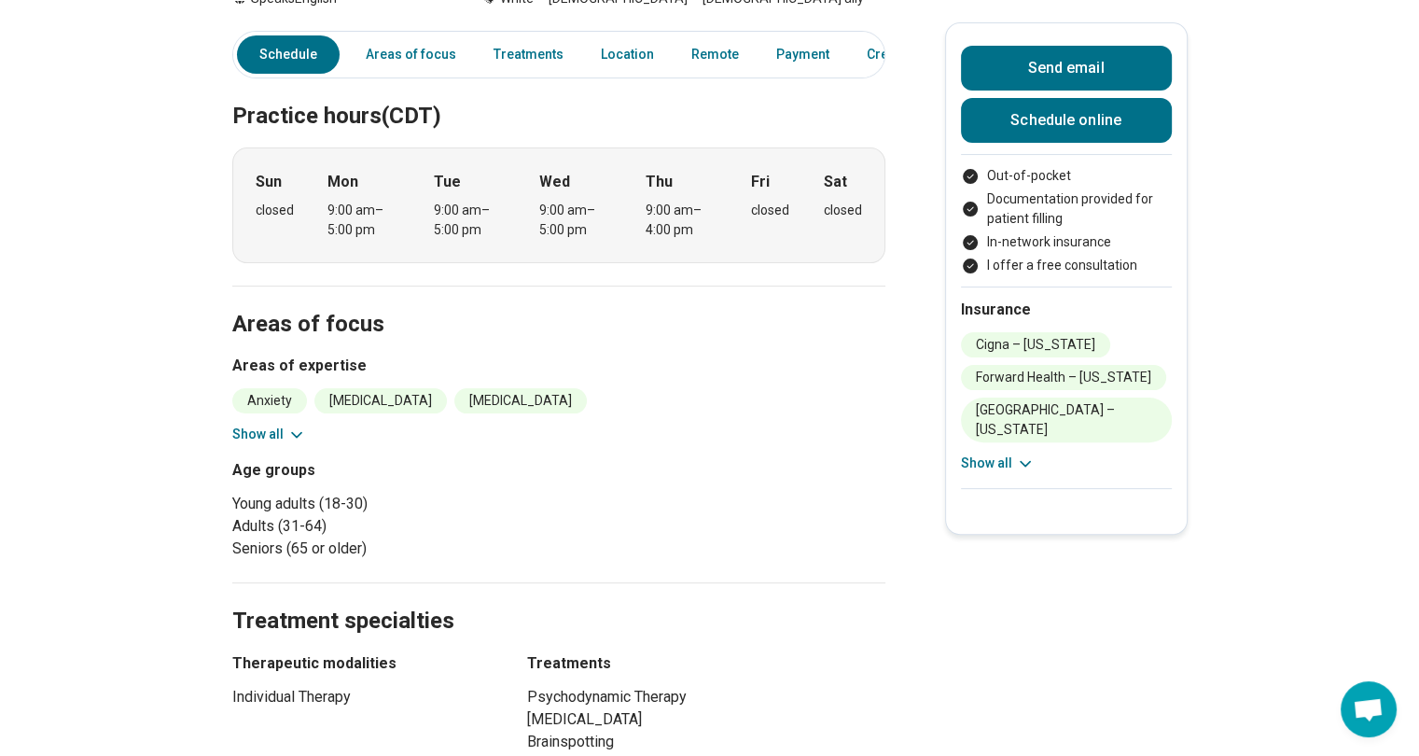
click at [251, 424] on button "Show all" at bounding box center [269, 434] width 74 height 20
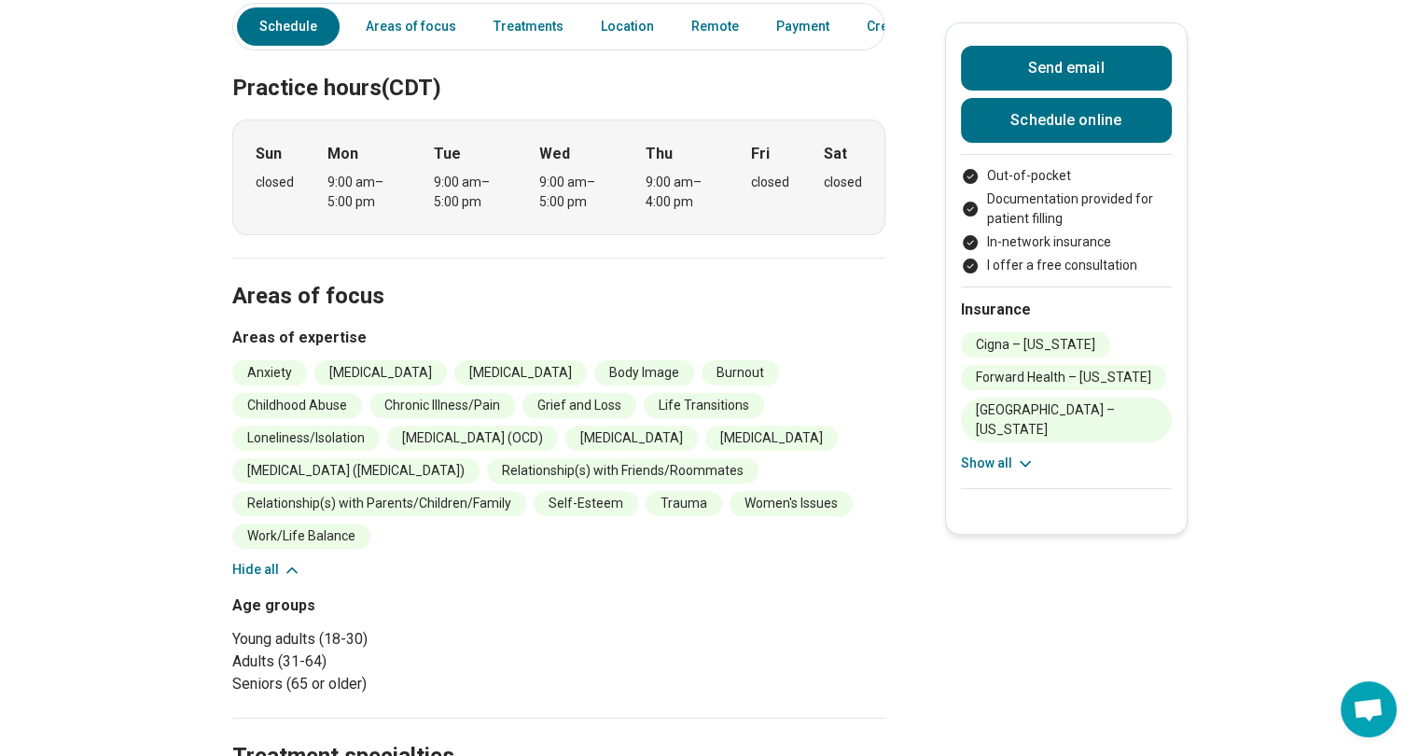
scroll to position [483, 0]
click at [1004, 453] on button "Show all" at bounding box center [998, 463] width 74 height 20
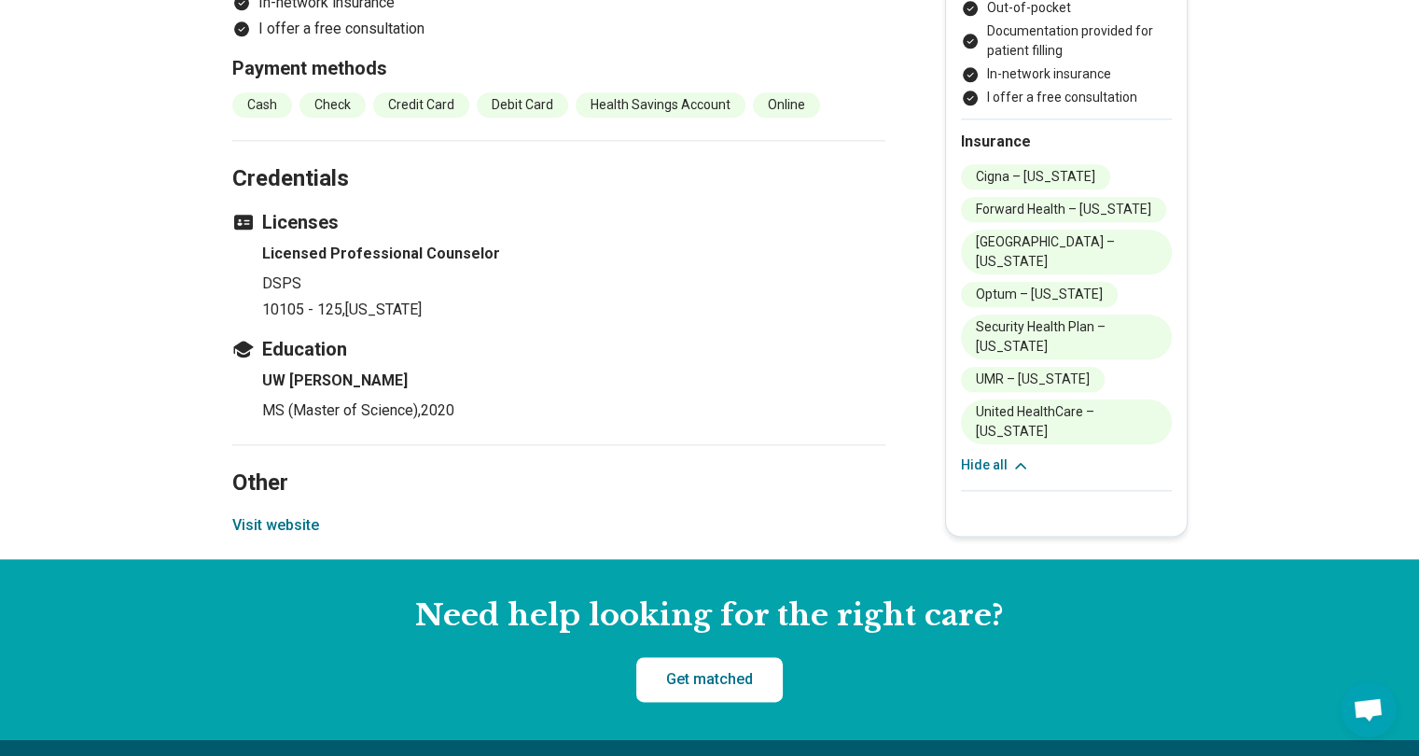
scroll to position [2162, 0]
